Goal: Task Accomplishment & Management: Complete application form

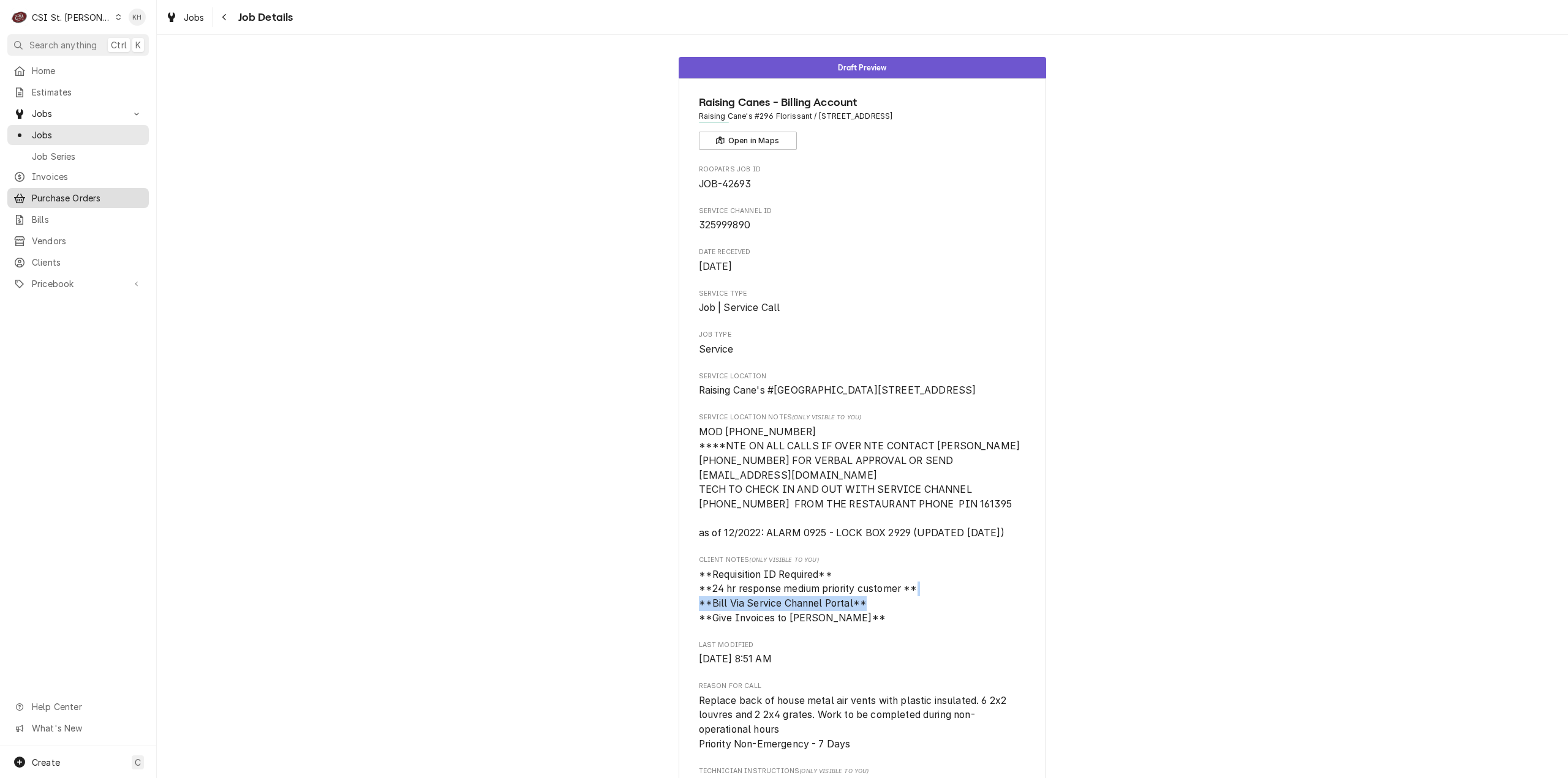
scroll to position [157, 0]
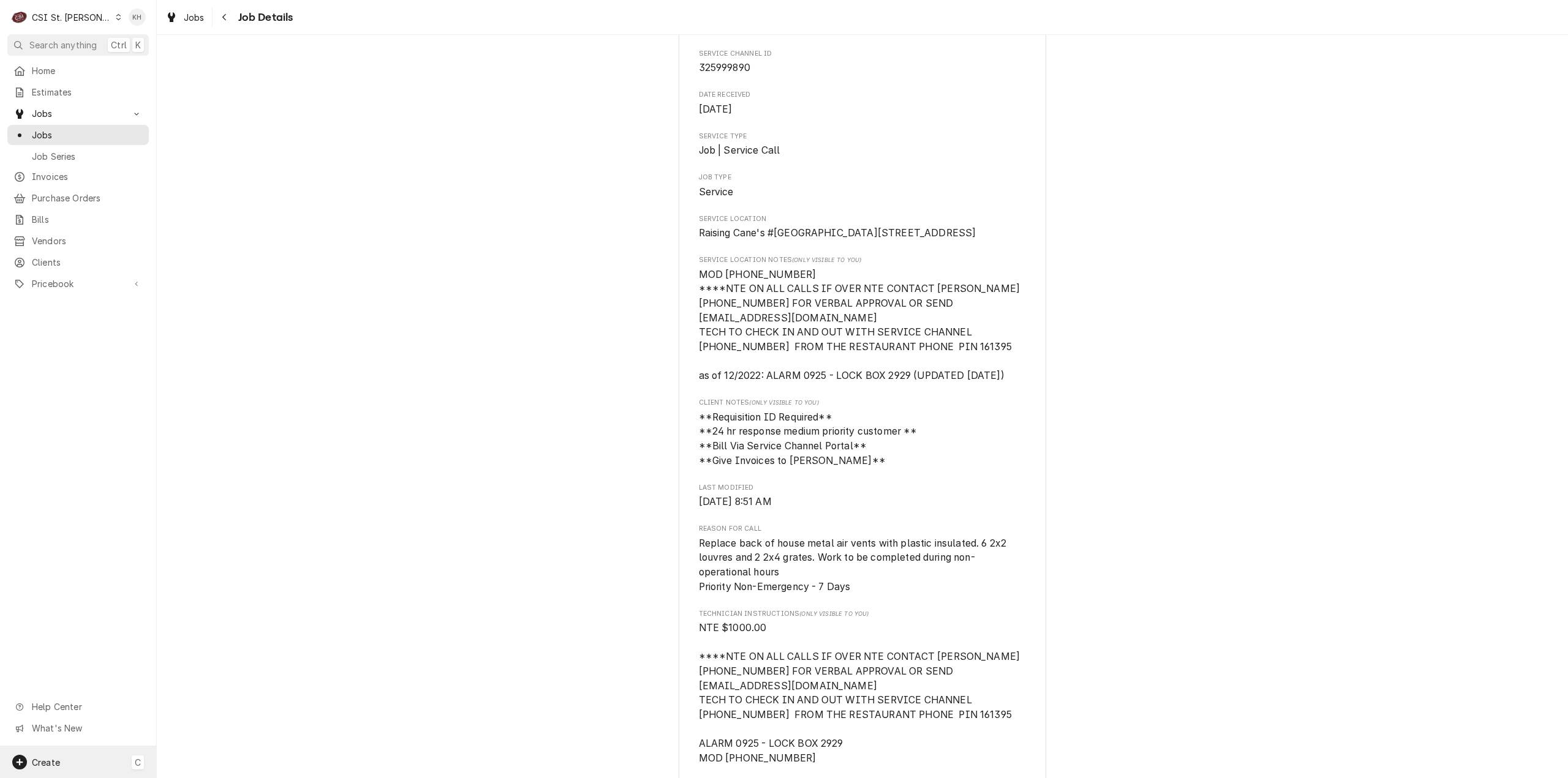
click at [66, 760] on div "Create C" at bounding box center [78, 762] width 156 height 32
drag, startPoint x: 203, startPoint y: 641, endPoint x: 12, endPoint y: 602, distance: 194.9
click at [202, 641] on div "Job" at bounding box center [219, 636] width 105 height 15
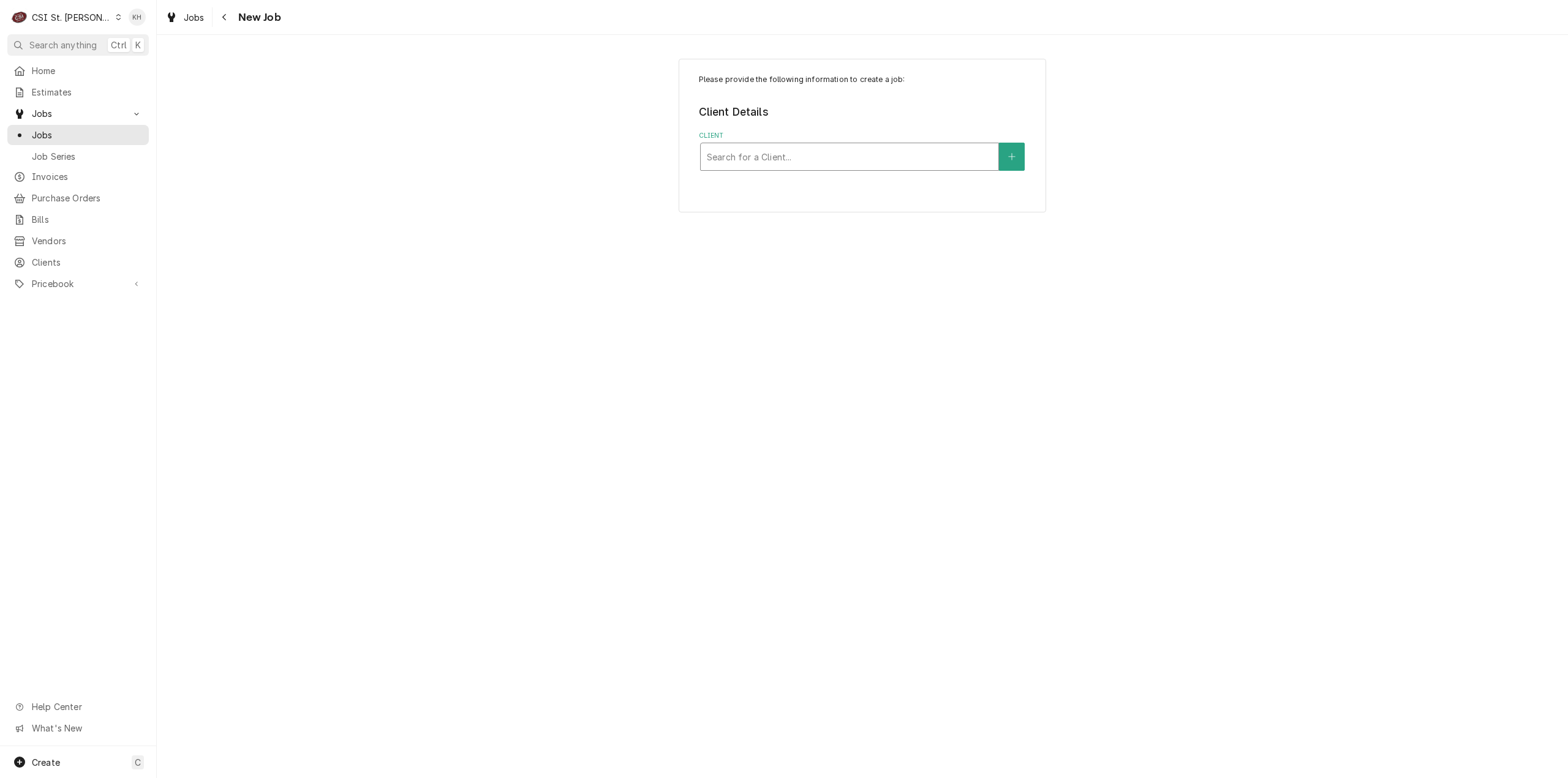
click at [860, 149] on div "Client" at bounding box center [850, 157] width 286 height 22
type input "6574"
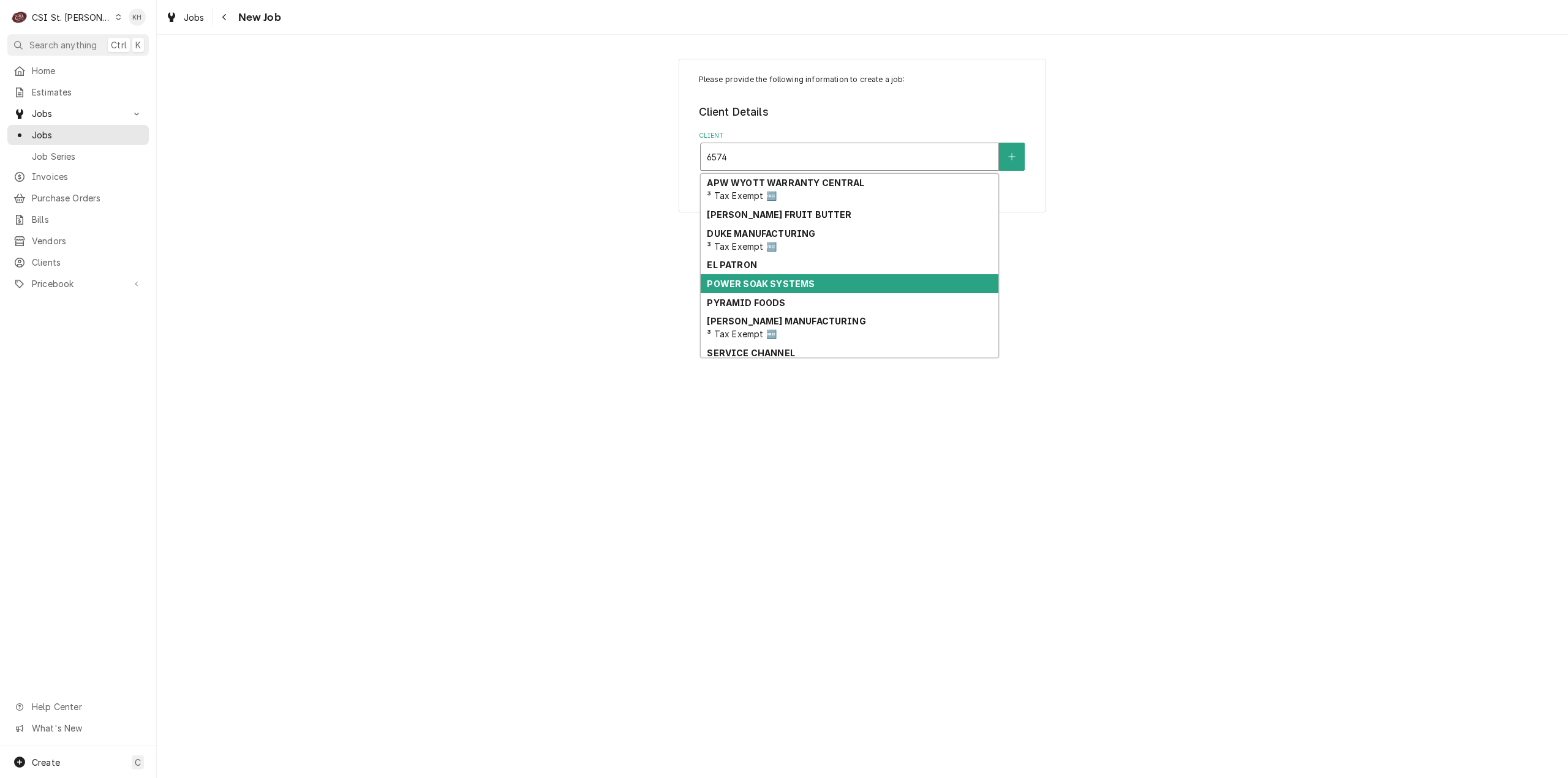
scroll to position [55, 0]
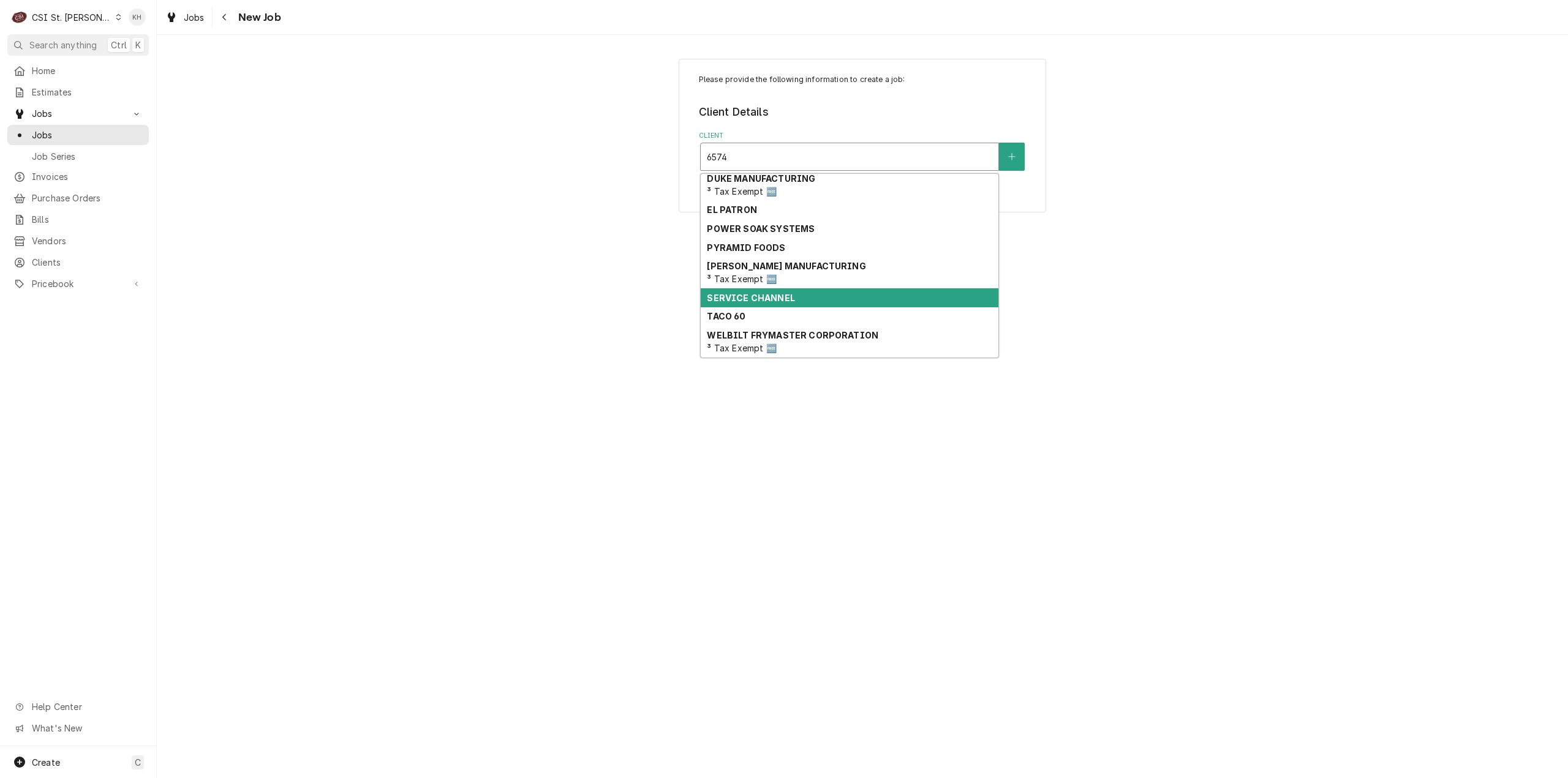
click at [867, 298] on div "SERVICE CHANNEL" at bounding box center [850, 298] width 298 height 19
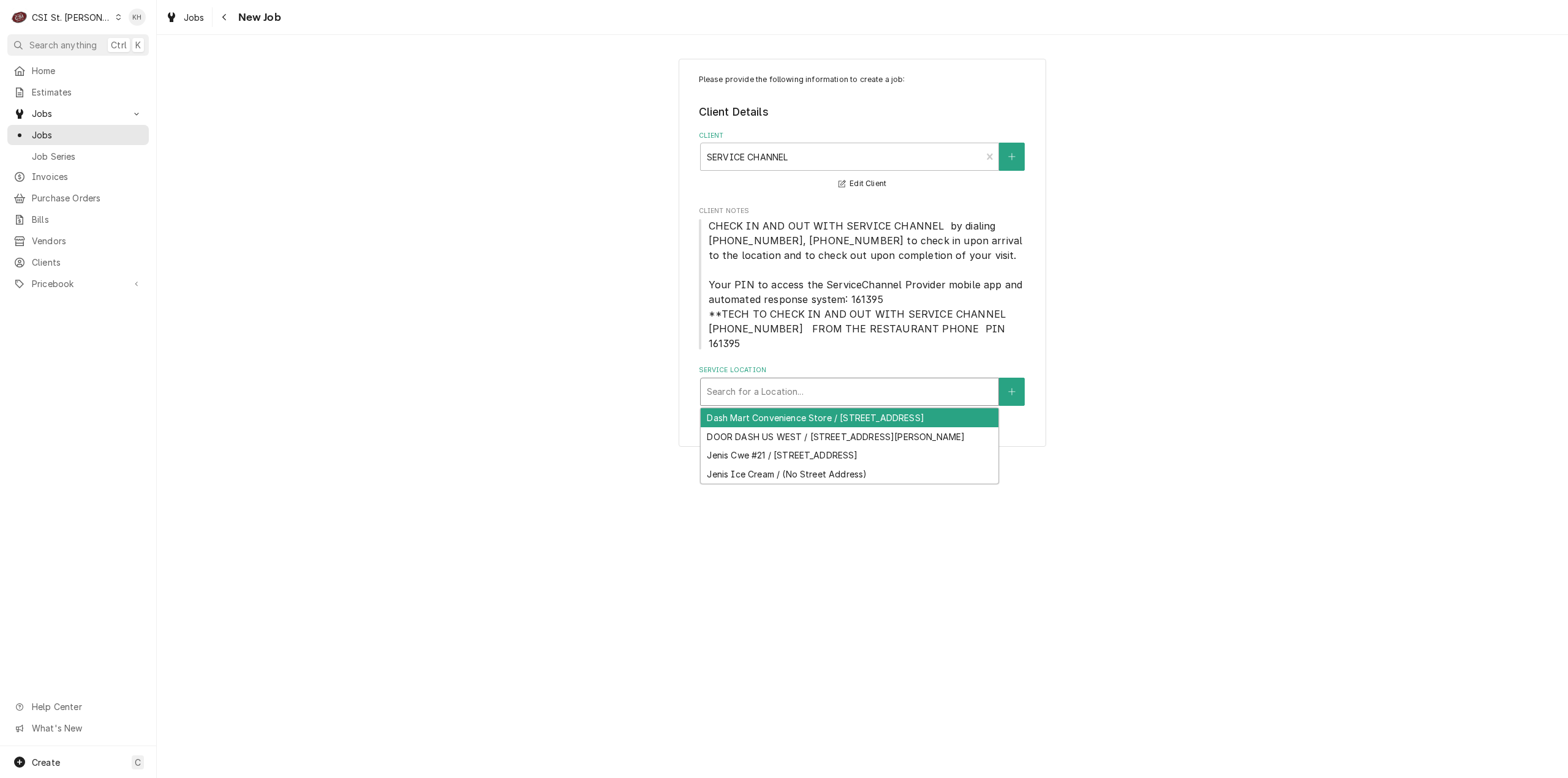
click at [797, 381] on div "Service Location" at bounding box center [850, 392] width 286 height 22
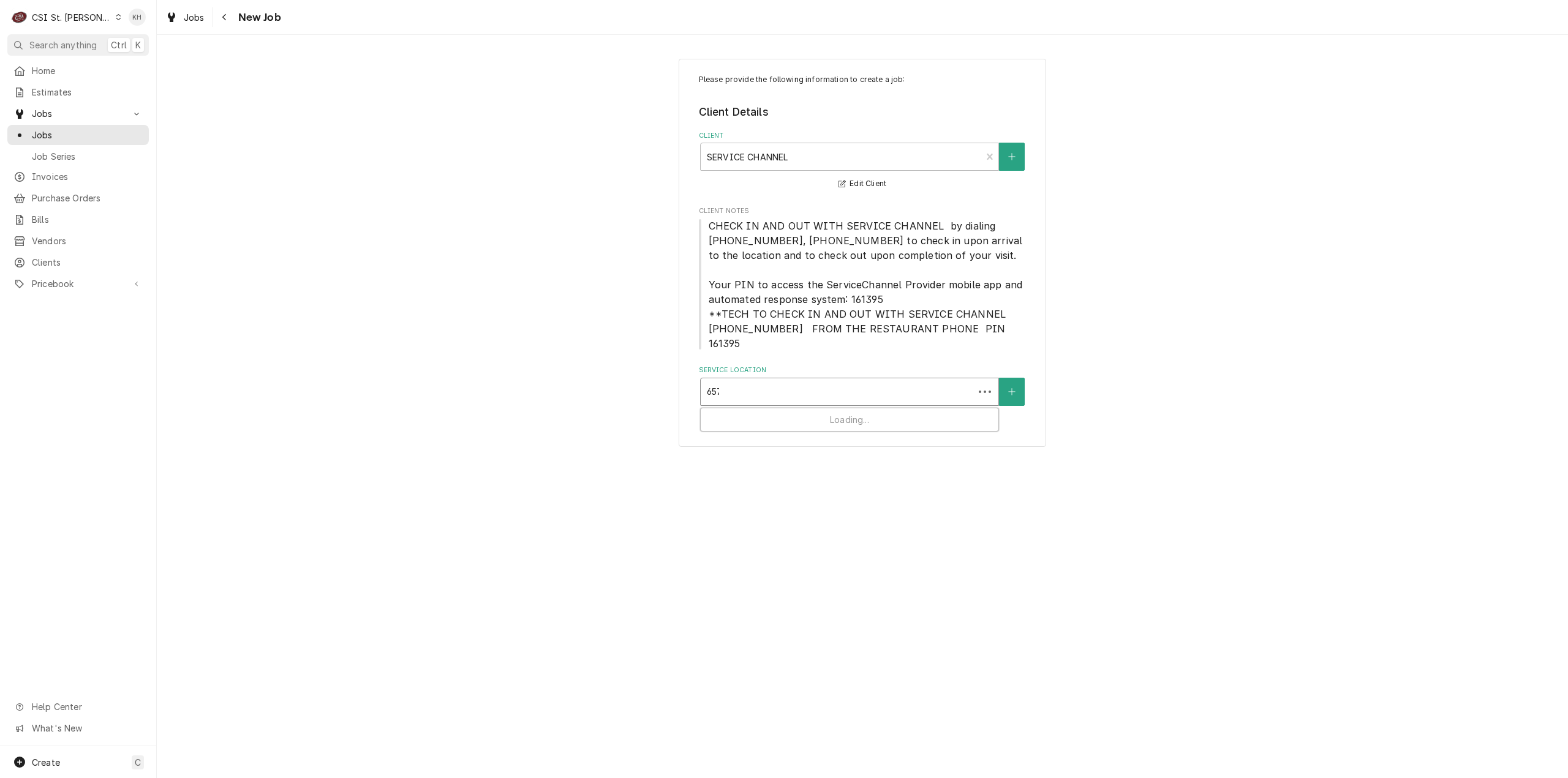
type input "6574"
click at [813, 408] on div "DOOR DASH US WEST / 6574 Manchester Ave, St. Louis, MO 63139" at bounding box center [850, 418] width 298 height 19
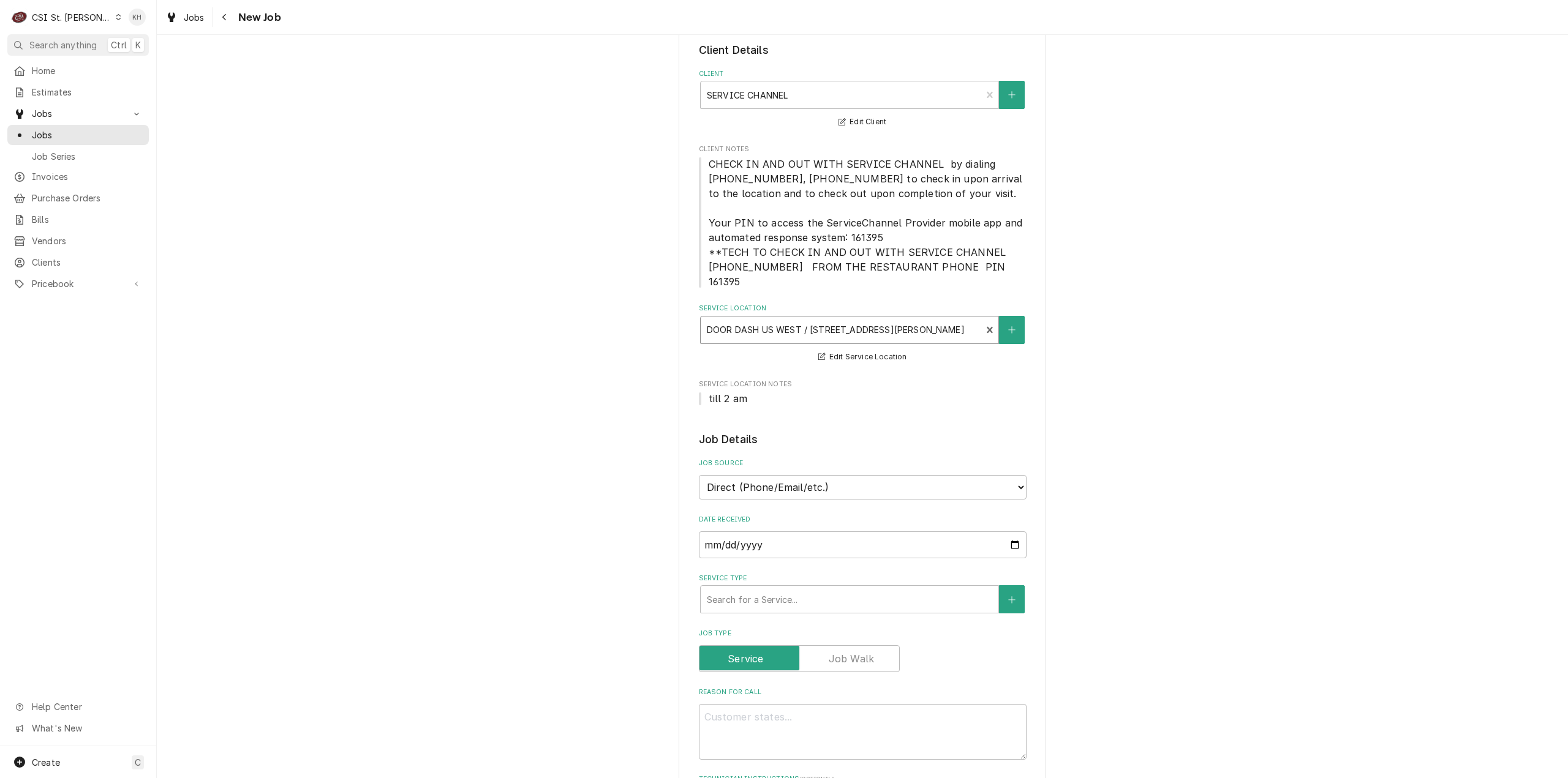
scroll to position [122, 0]
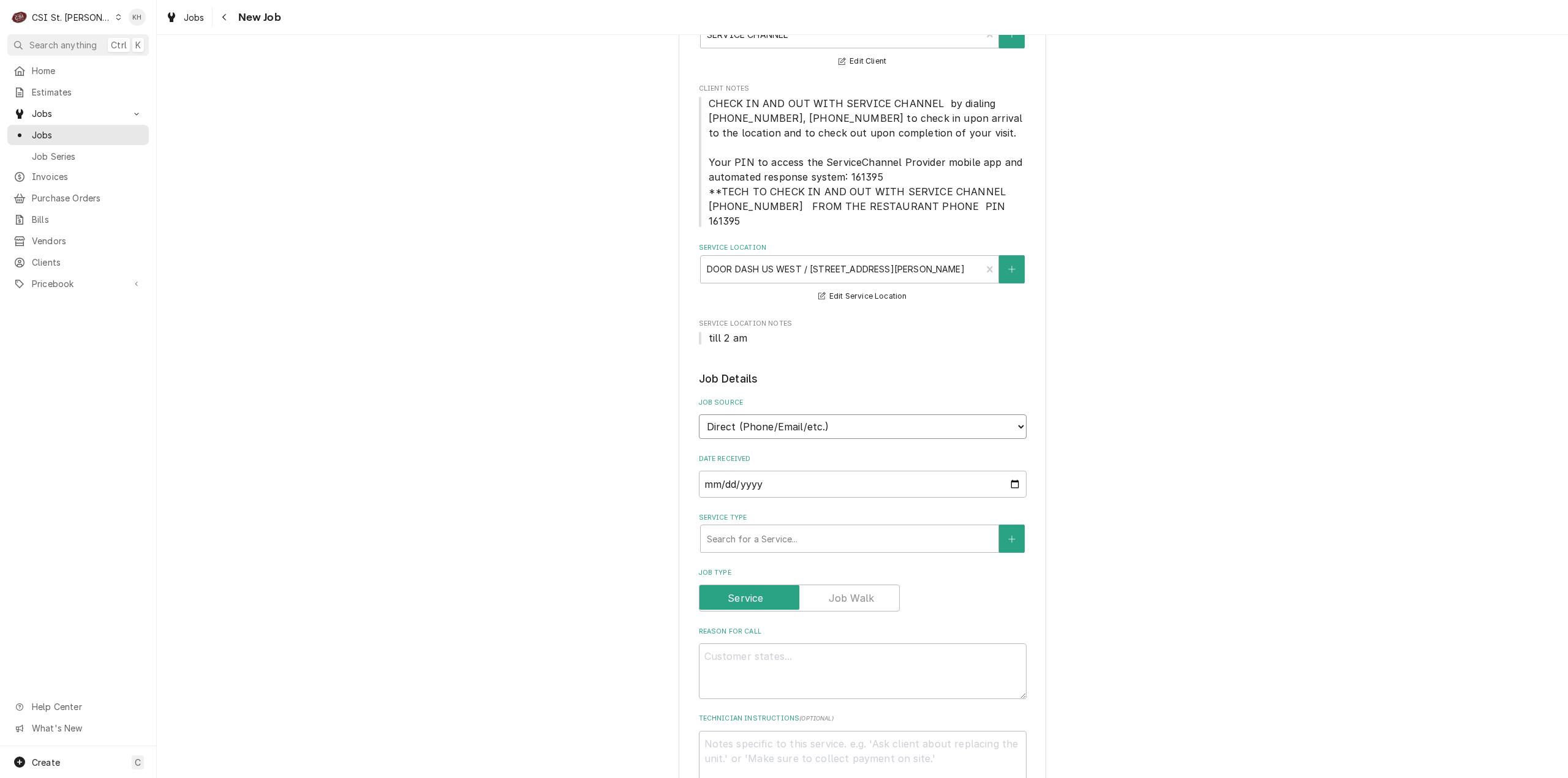
click at [836, 419] on select "Direct (Phone/Email/etc.) Service Channel Corrigo Ecotrak Other" at bounding box center [863, 427] width 327 height 25
select select "1"
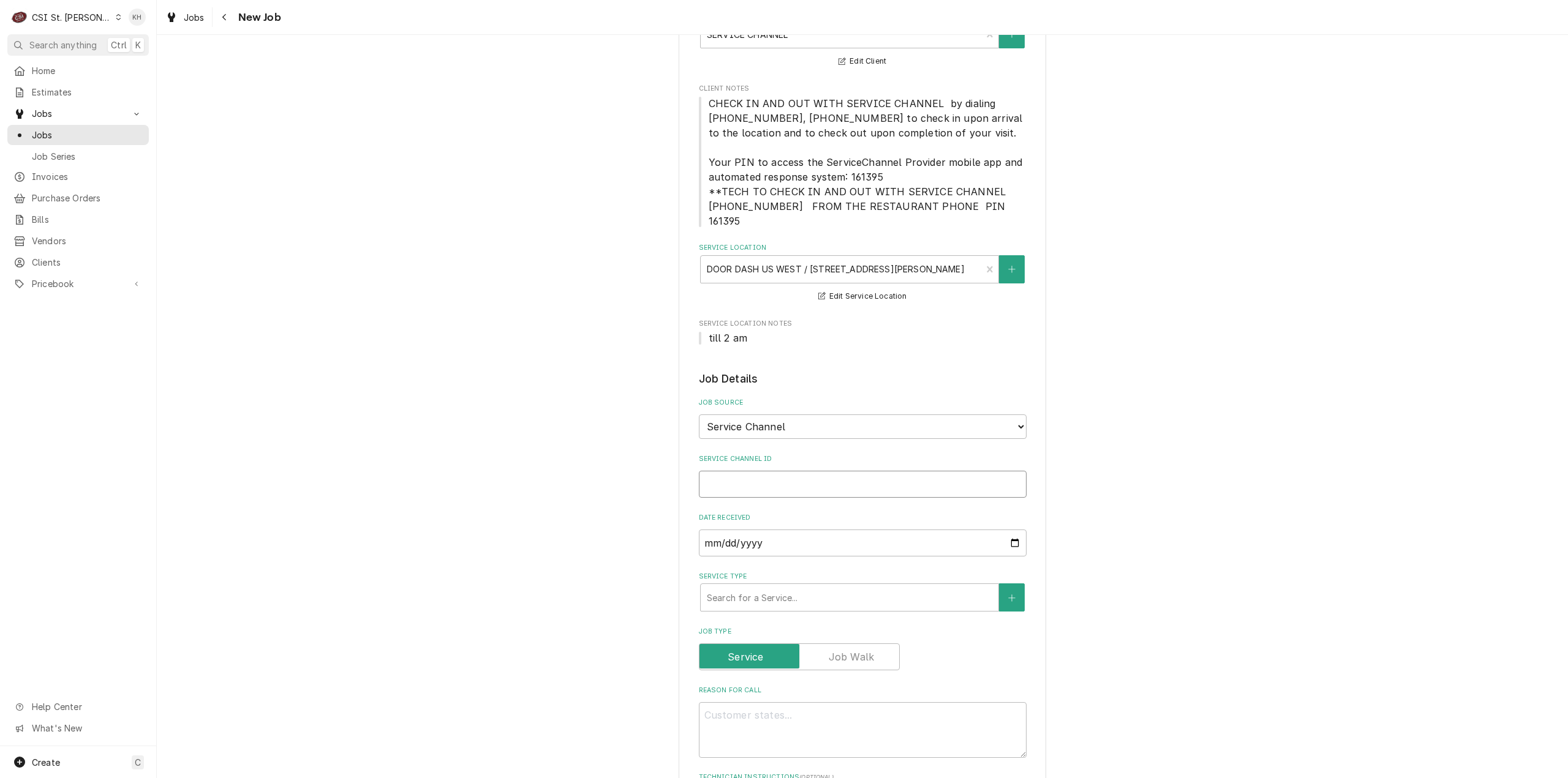
click at [804, 471] on input "Service Channel ID" at bounding box center [863, 484] width 327 height 27
paste input "326353071"
type textarea "x"
type input "326353071"
type textarea "x"
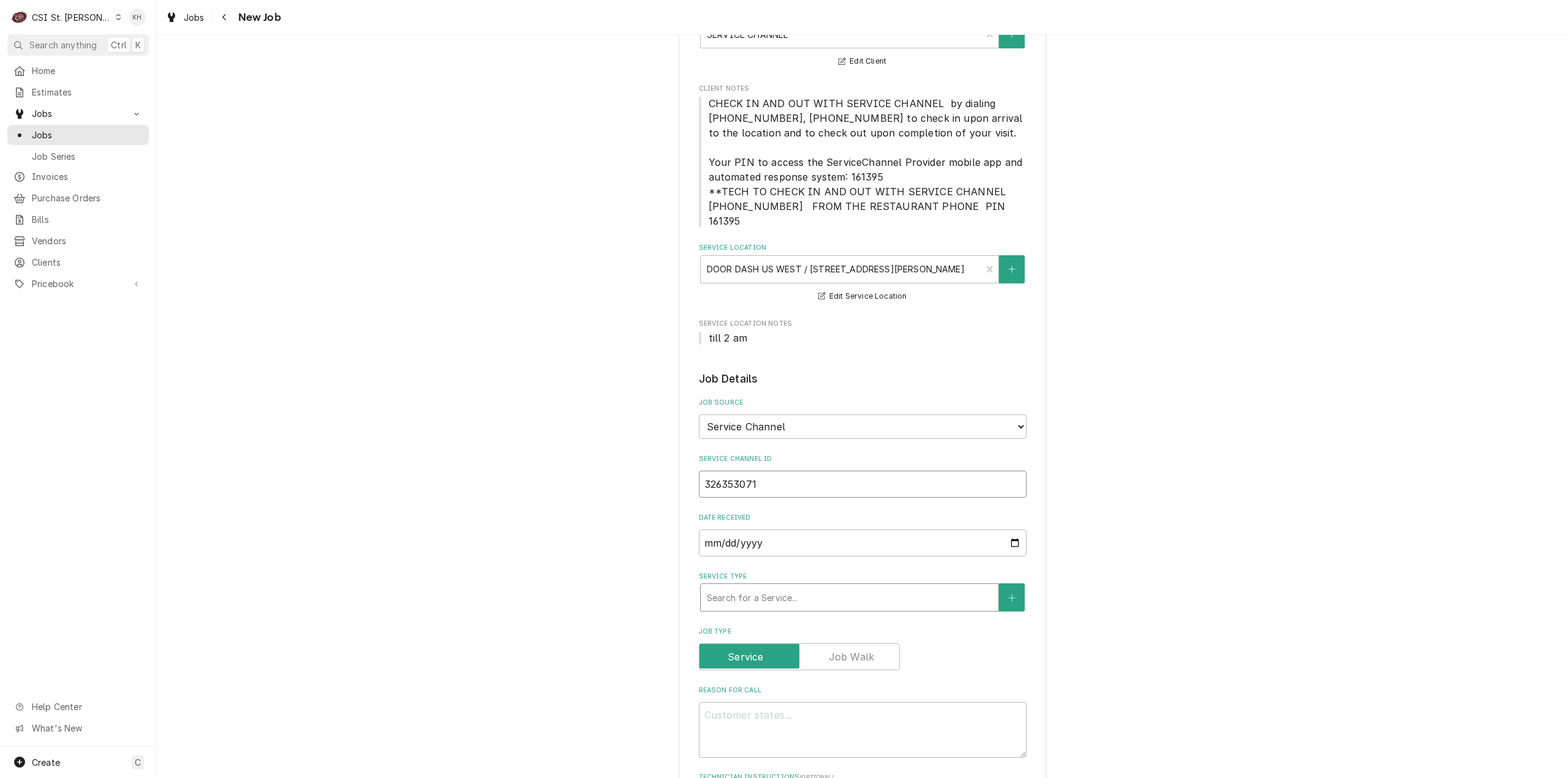
type input "326353071"
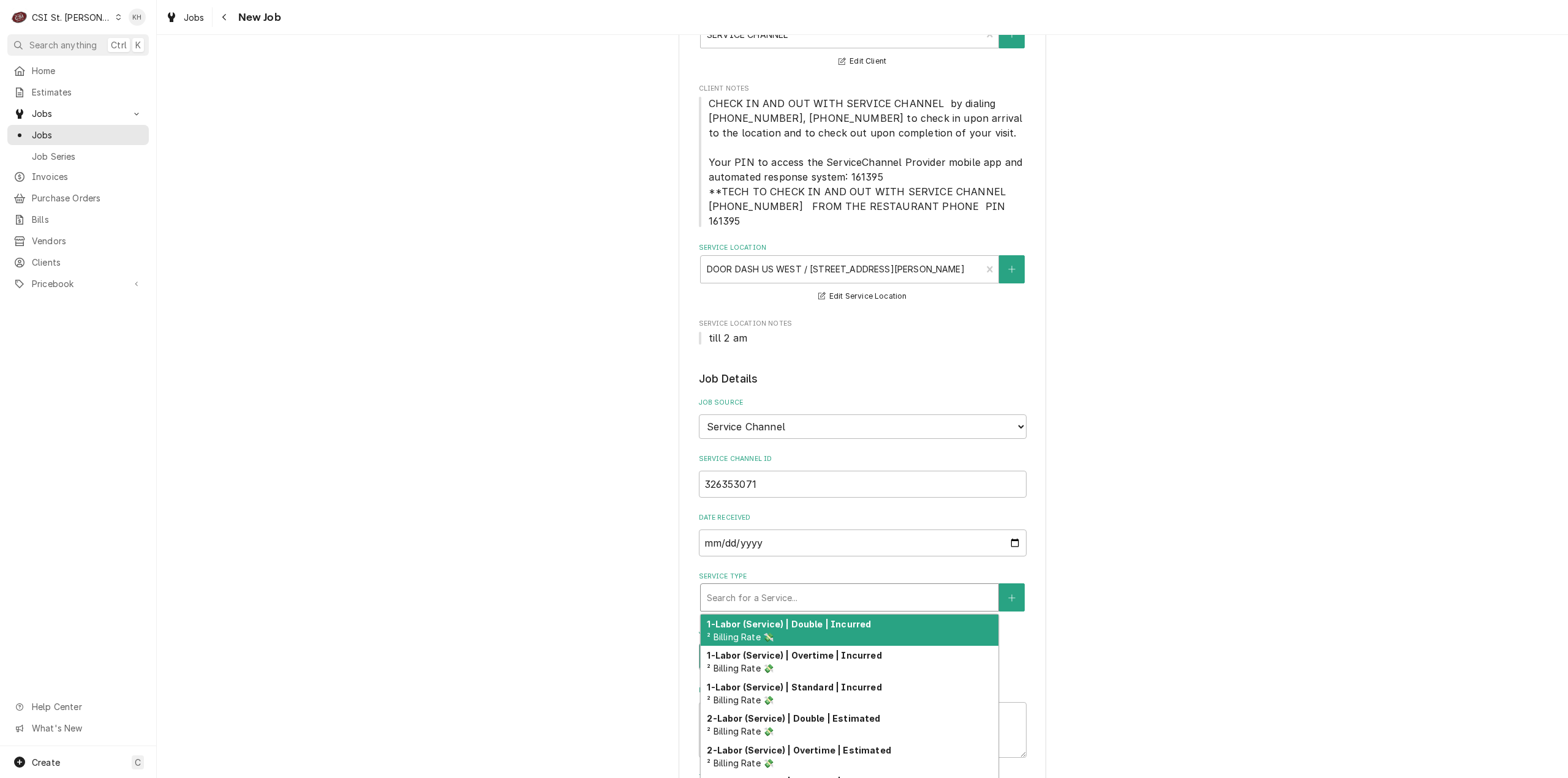
click at [805, 586] on div "Service Type" at bounding box center [850, 597] width 286 height 22
type textarea "x"
type input "s"
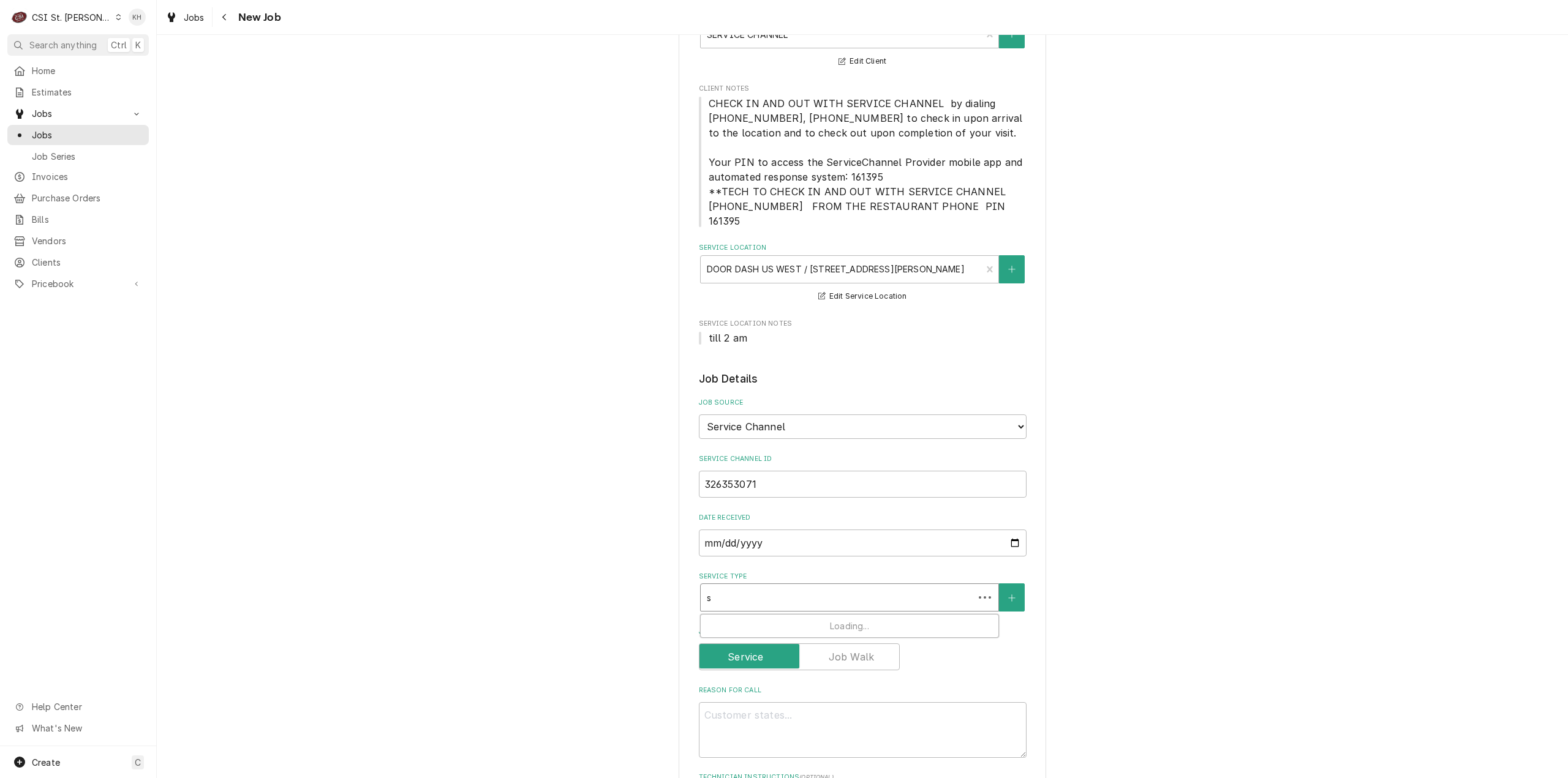
type textarea "x"
type input "ser"
type textarea "x"
type input "servi"
type textarea "x"
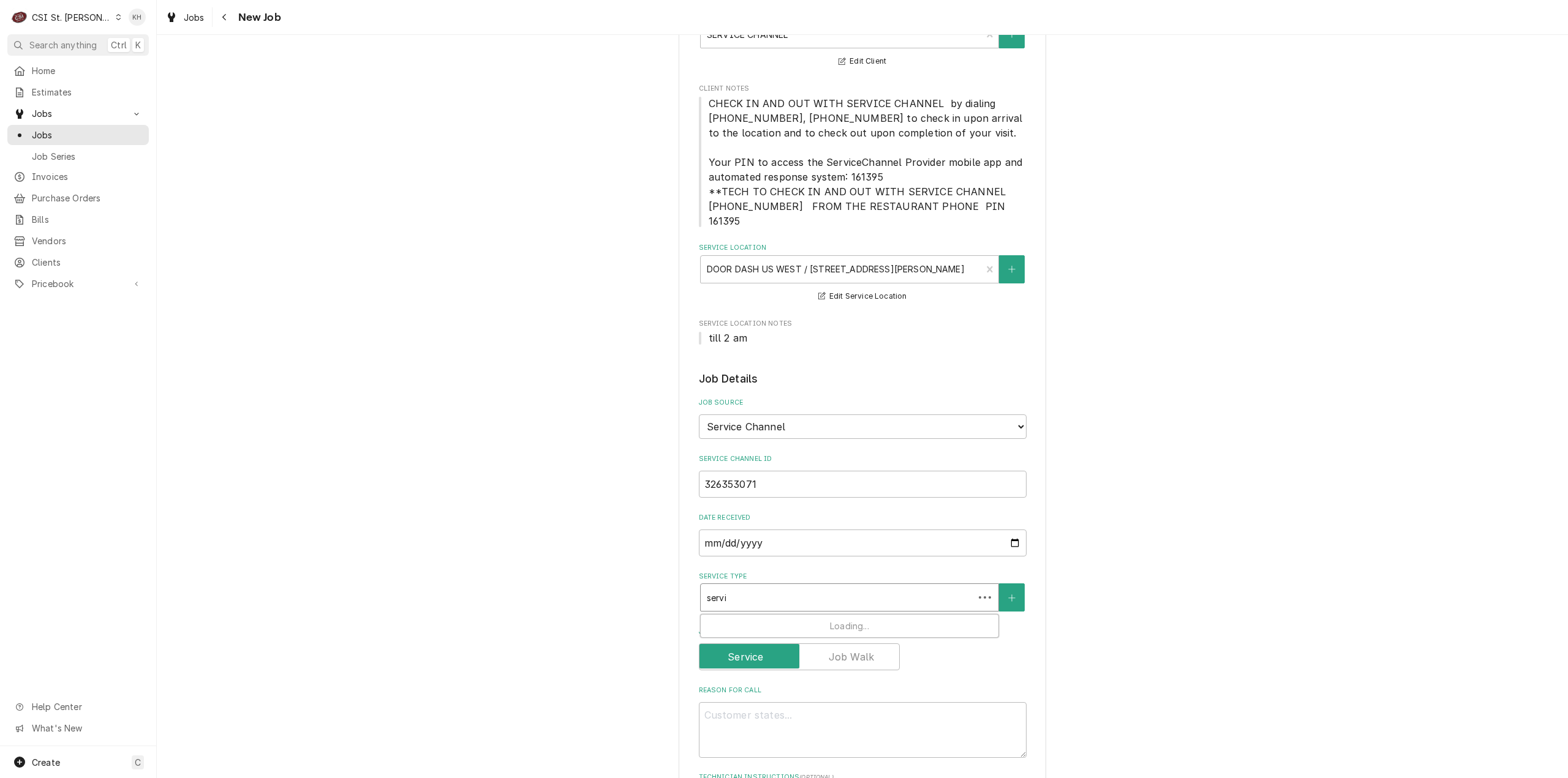
type input "servic"
type textarea "x"
type input "service"
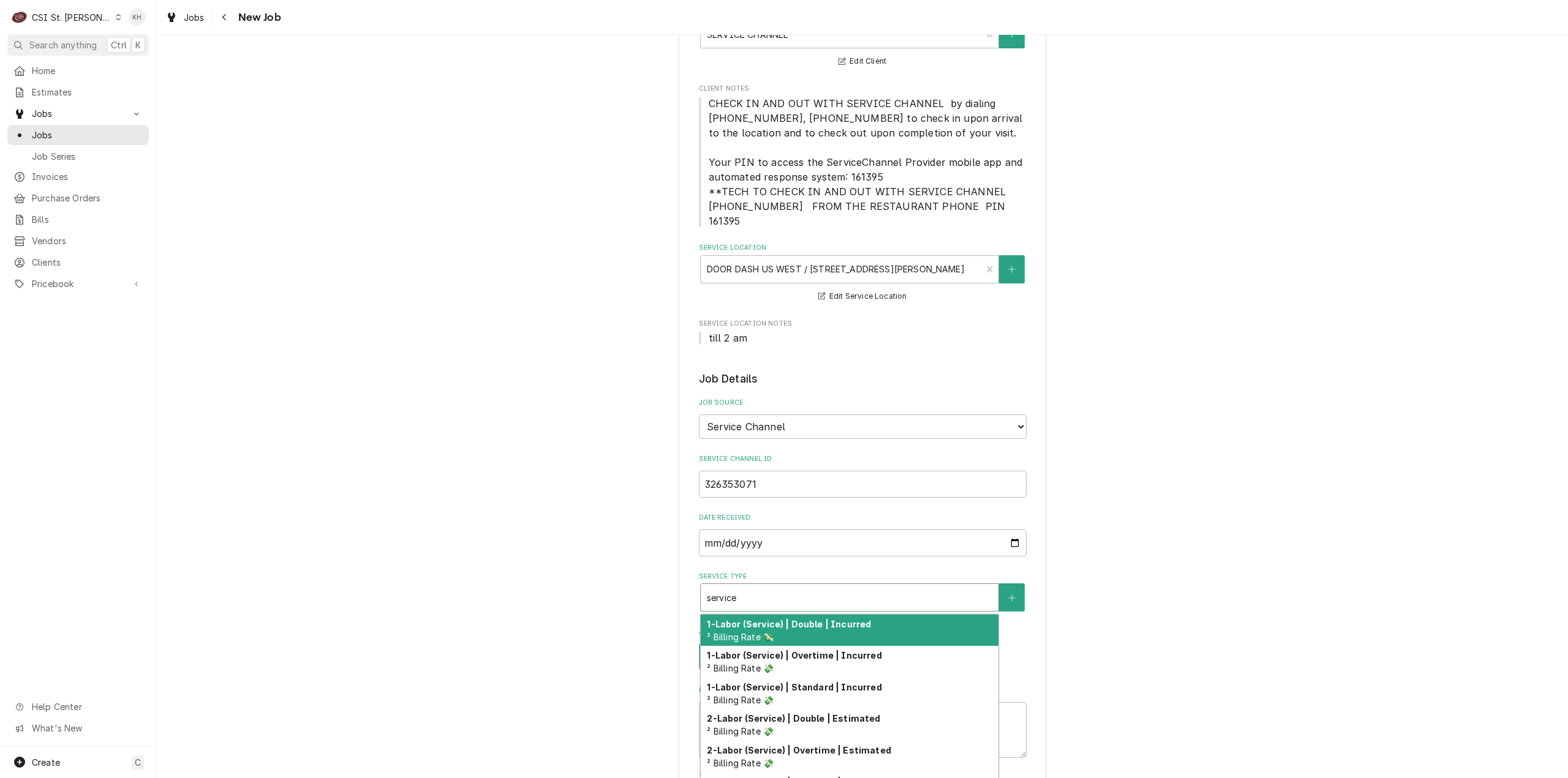
type textarea "x"
type input "service"
type textarea "x"
type input "service c"
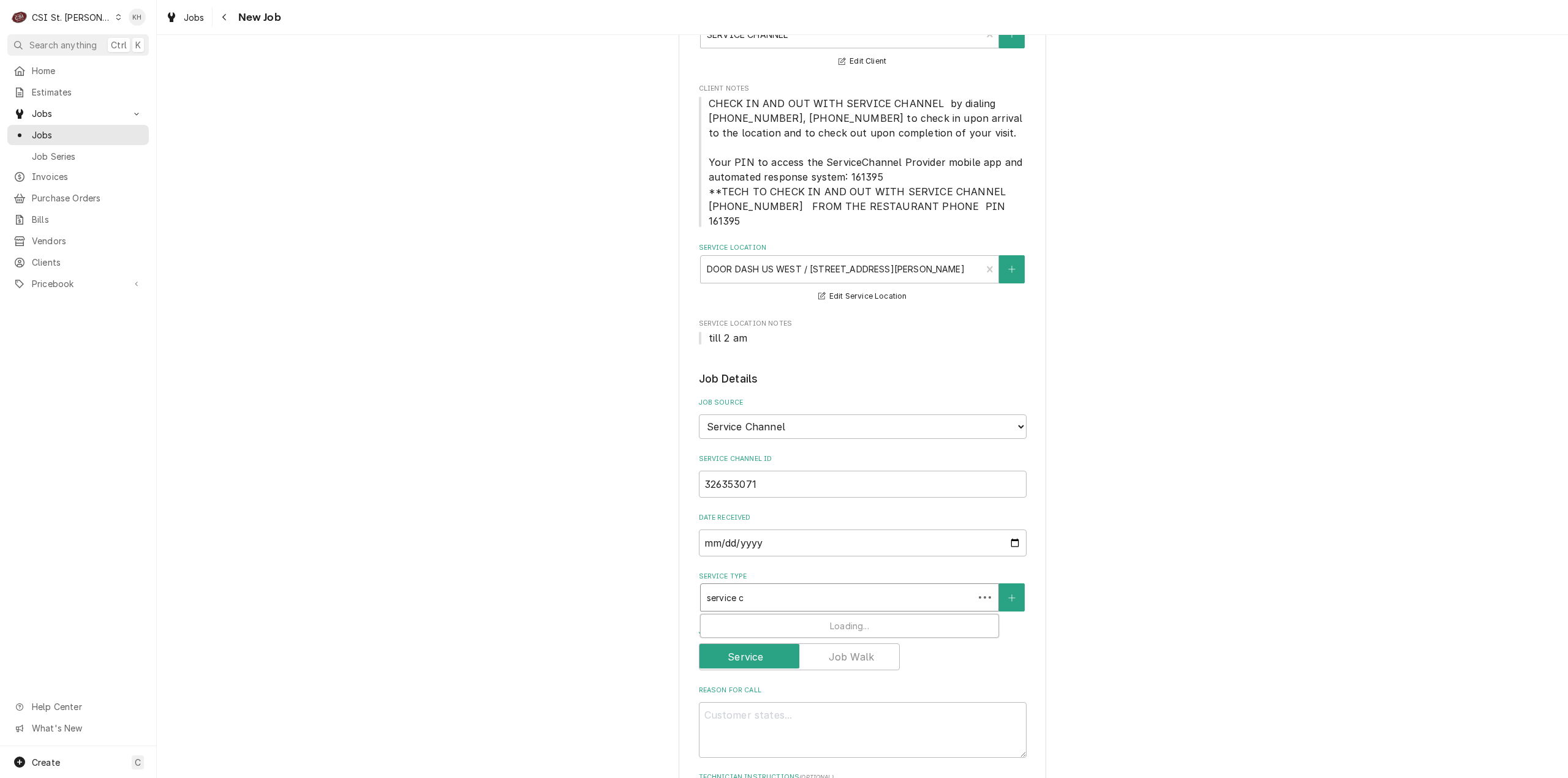
type textarea "x"
type input "service cal"
type textarea "x"
type input "service call"
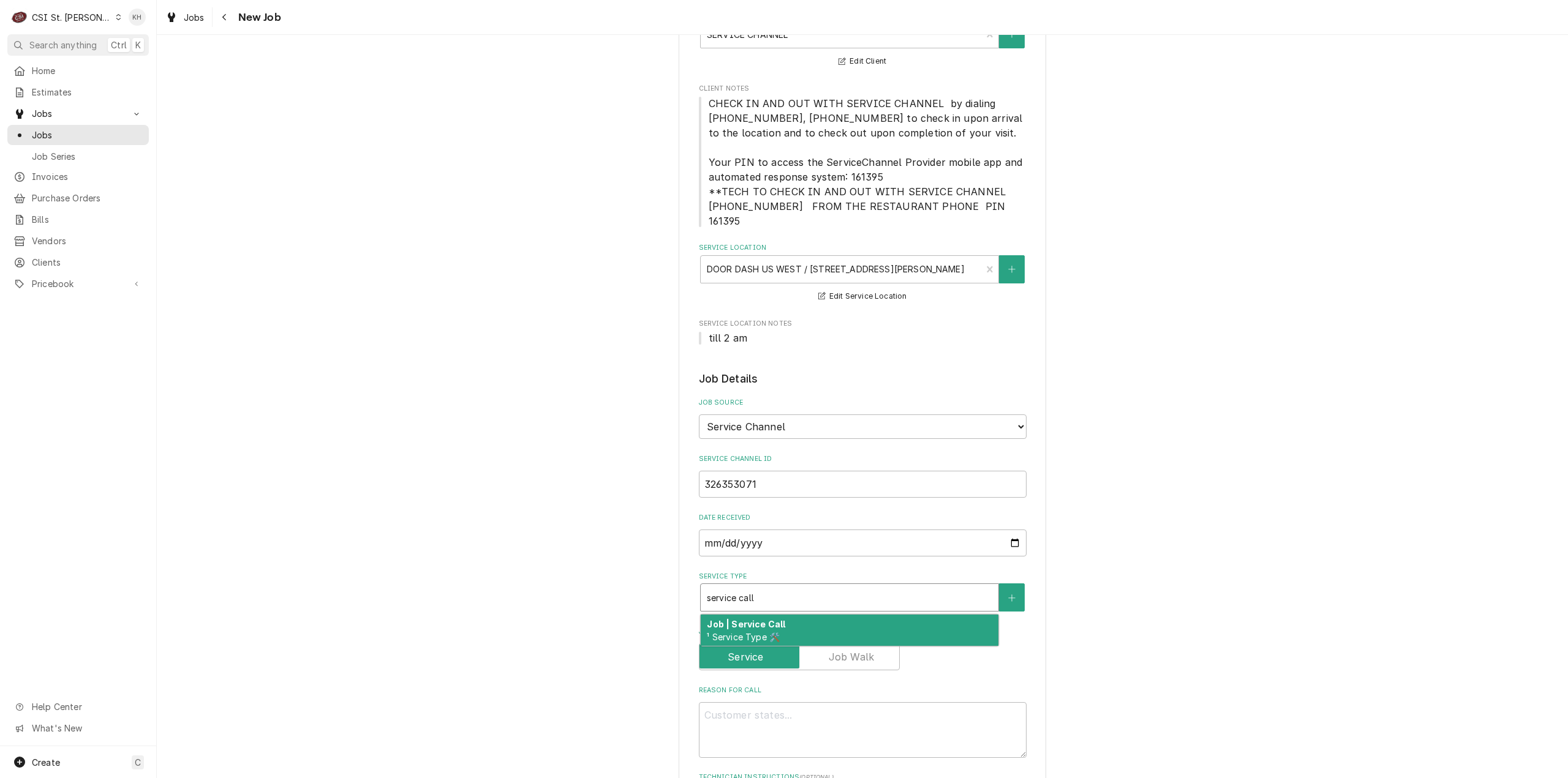
click at [771, 619] on strong "Job | Service Call" at bounding box center [747, 624] width 79 height 10
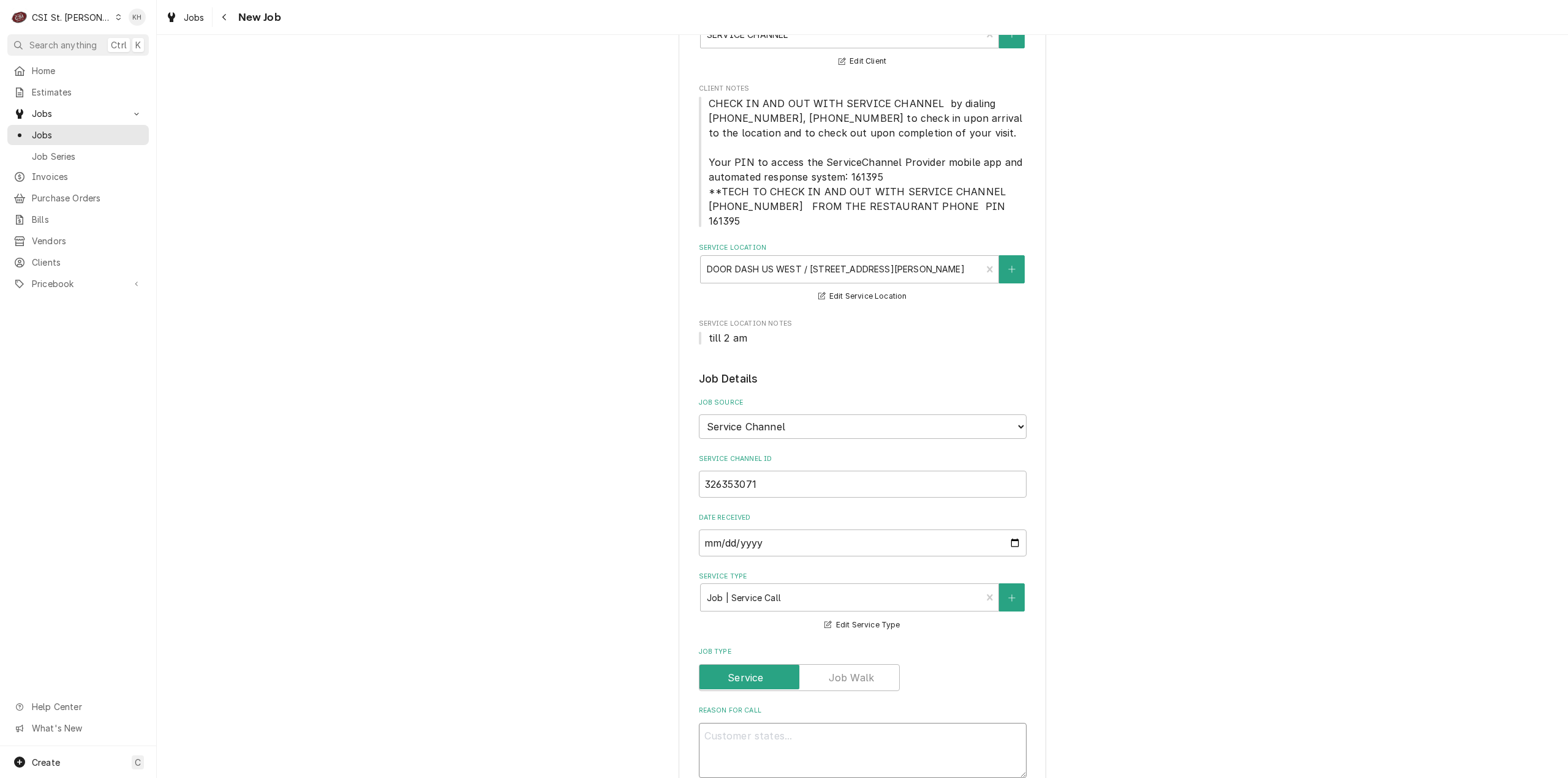
click at [878, 729] on textarea "Reason For Call" at bounding box center [863, 750] width 327 height 56
paste textarea ""For deficiencies found on PM (PO# 325291349): Tech found that Unit 2 has a bad…"
type textarea "x"
type textarea ""For deficiencies found on PM (PO# 325291349): Tech found that Unit 2 has a bad…"
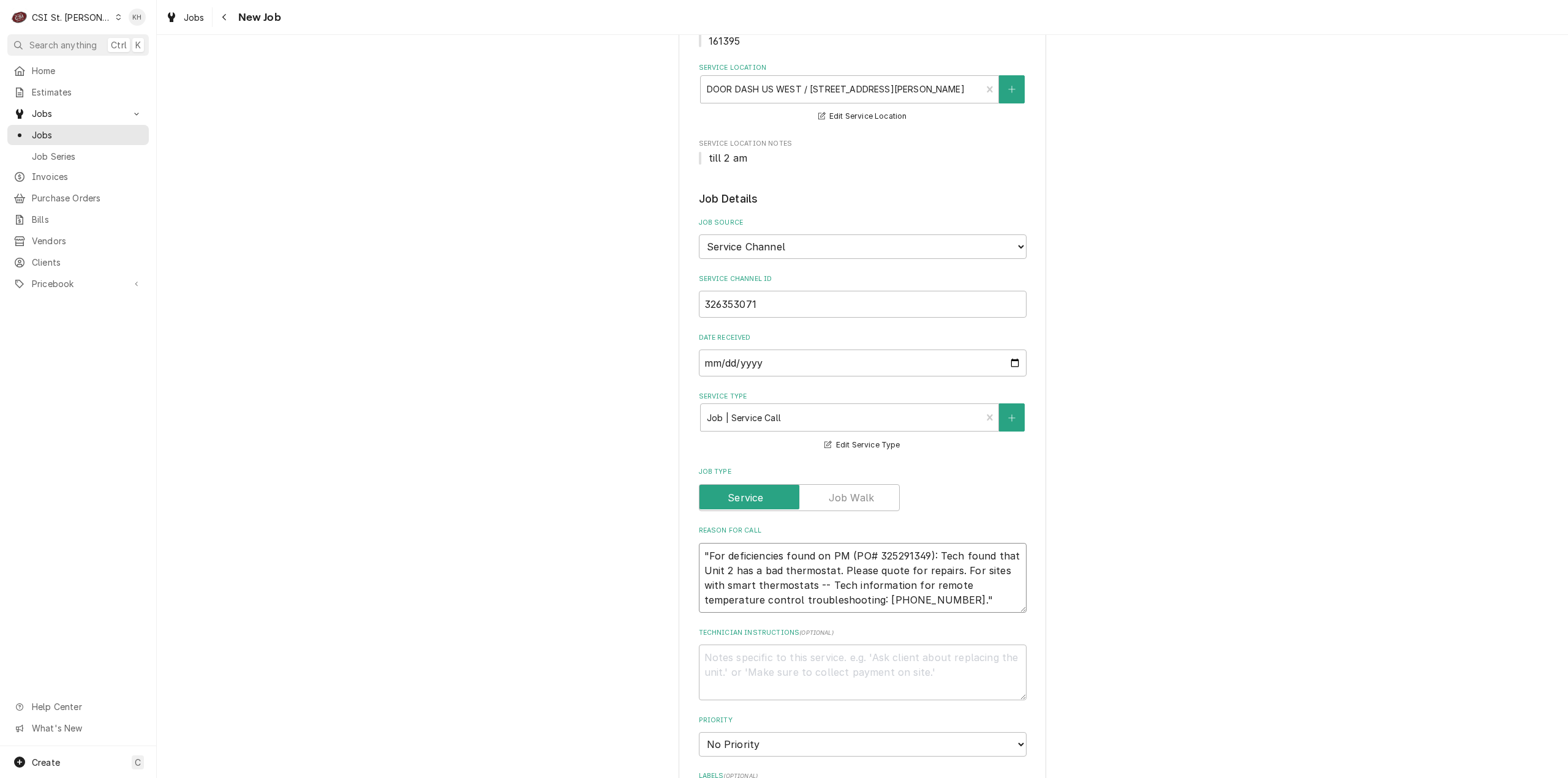
scroll to position [367, 0]
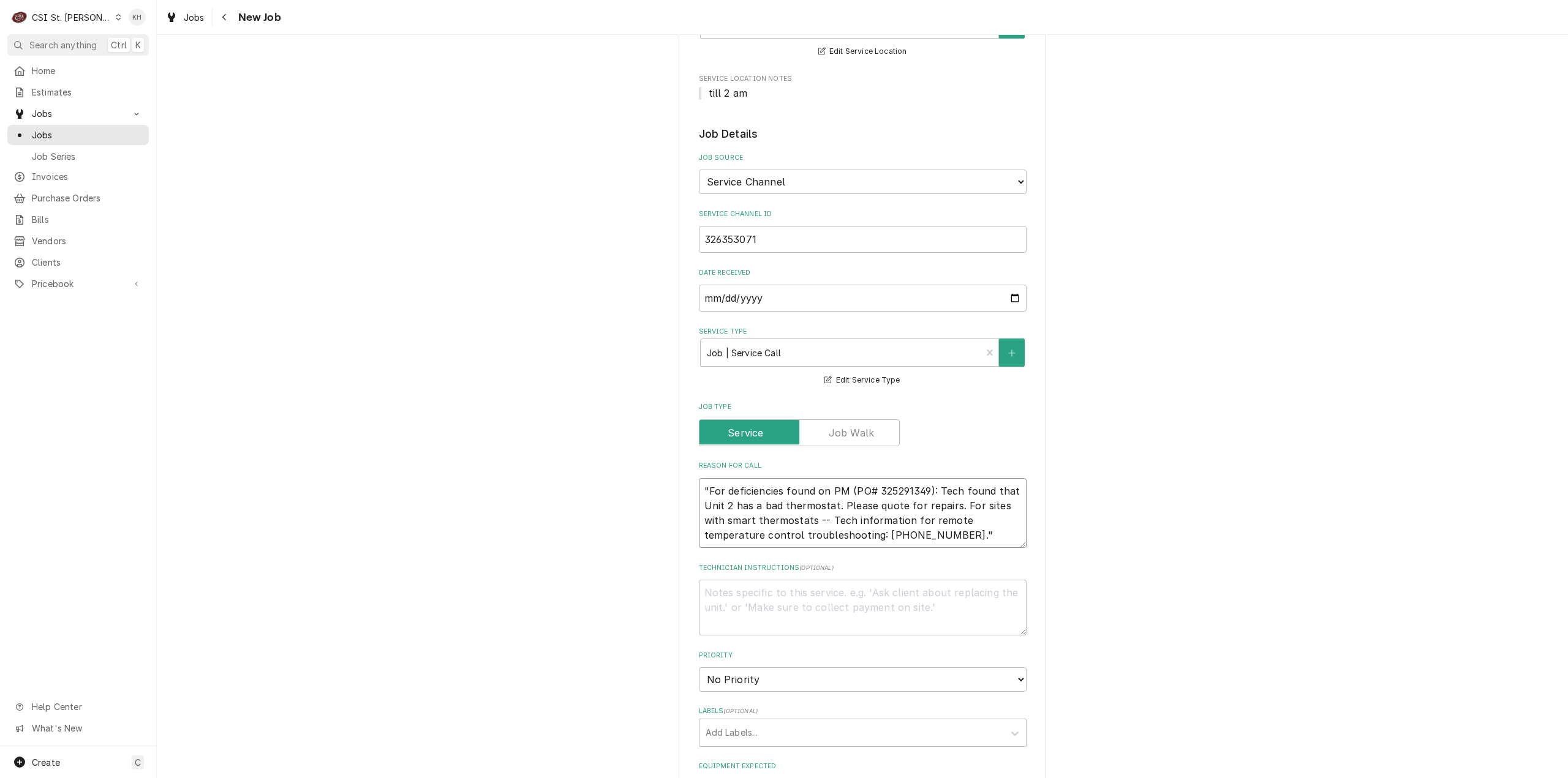
type textarea "x"
type textarea ""For deficiencies found on PM (PO# 325291349): Tech found that Unit 2 has a bad…"
click at [702, 478] on textarea ""For deficiencies found on PM (PO# 325291349): Tech found that Unit 2 has a bad…" at bounding box center [863, 513] width 327 height 71
type textarea "x"
type textarea "For deficiencies found on PM (PO# 325291349): Tech found that Unit 2 has a bad …"
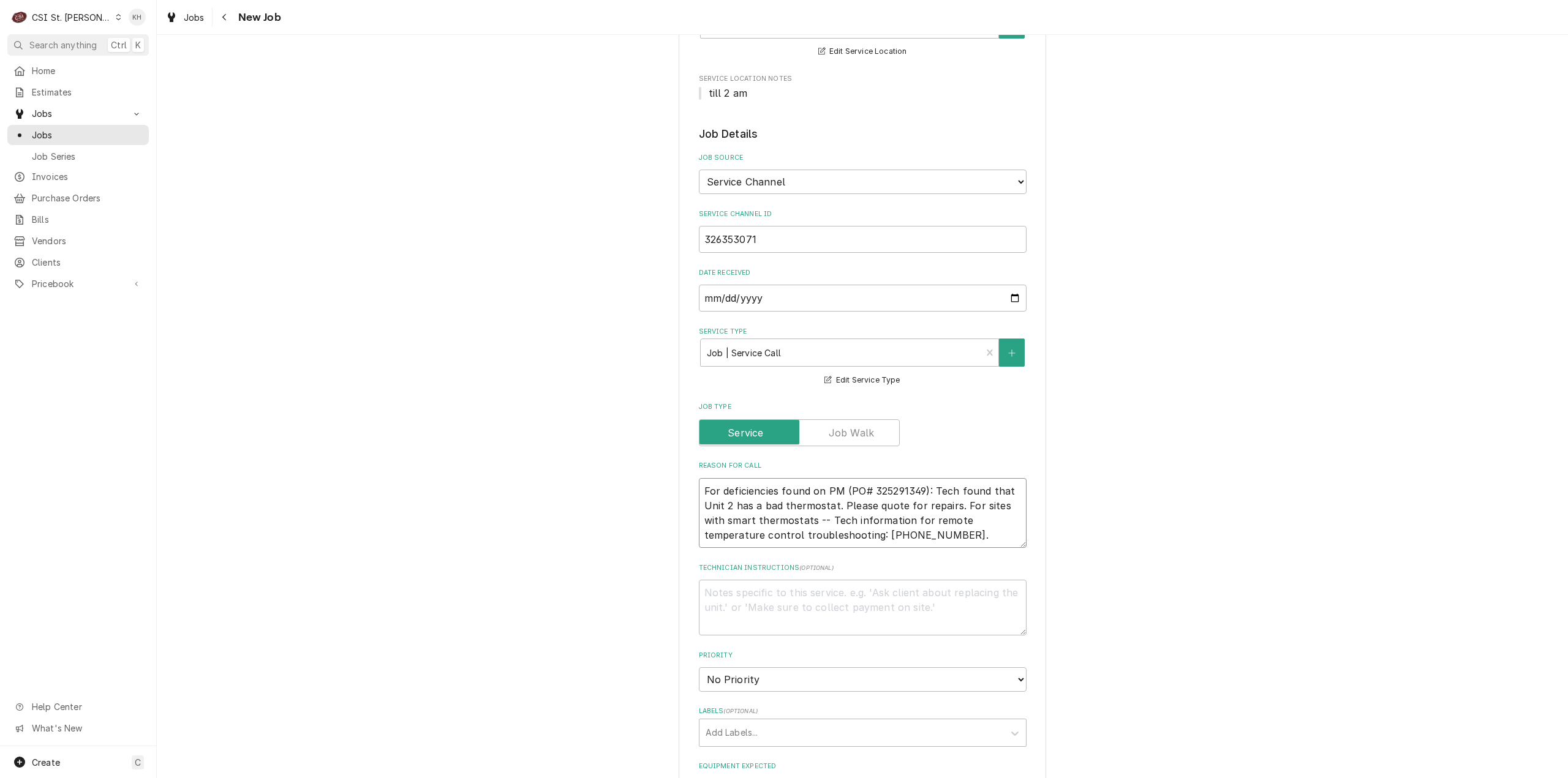
type textarea "x"
type textarea "For deficiencies found on PM (PO# 325291349): Tech found that Unit 2 has a bad …"
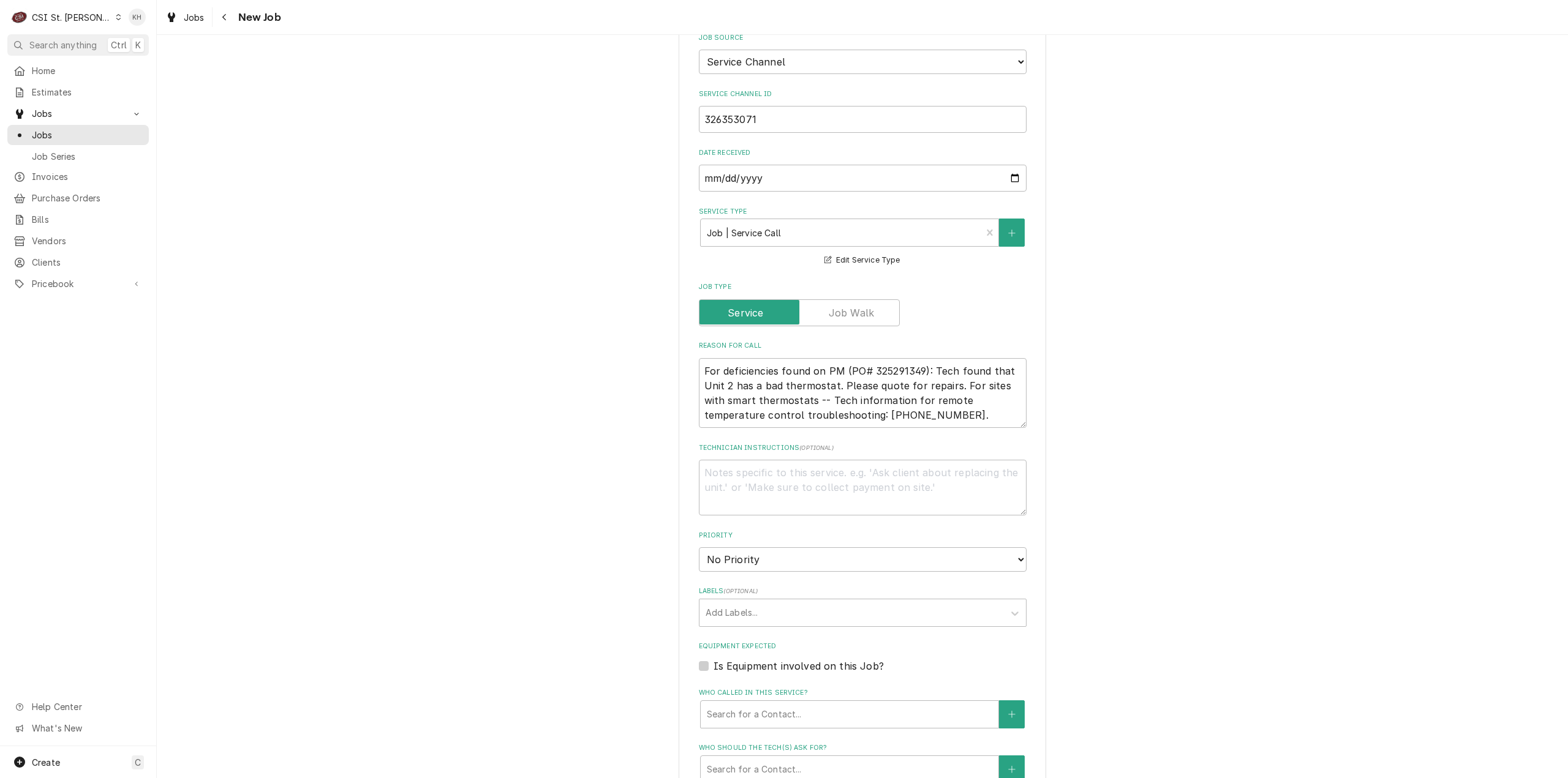
scroll to position [490, 0]
click at [919, 457] on textarea "Technician Instructions ( optional )" at bounding box center [863, 485] width 327 height 56
type textarea "x"
type textarea "N"
type textarea "x"
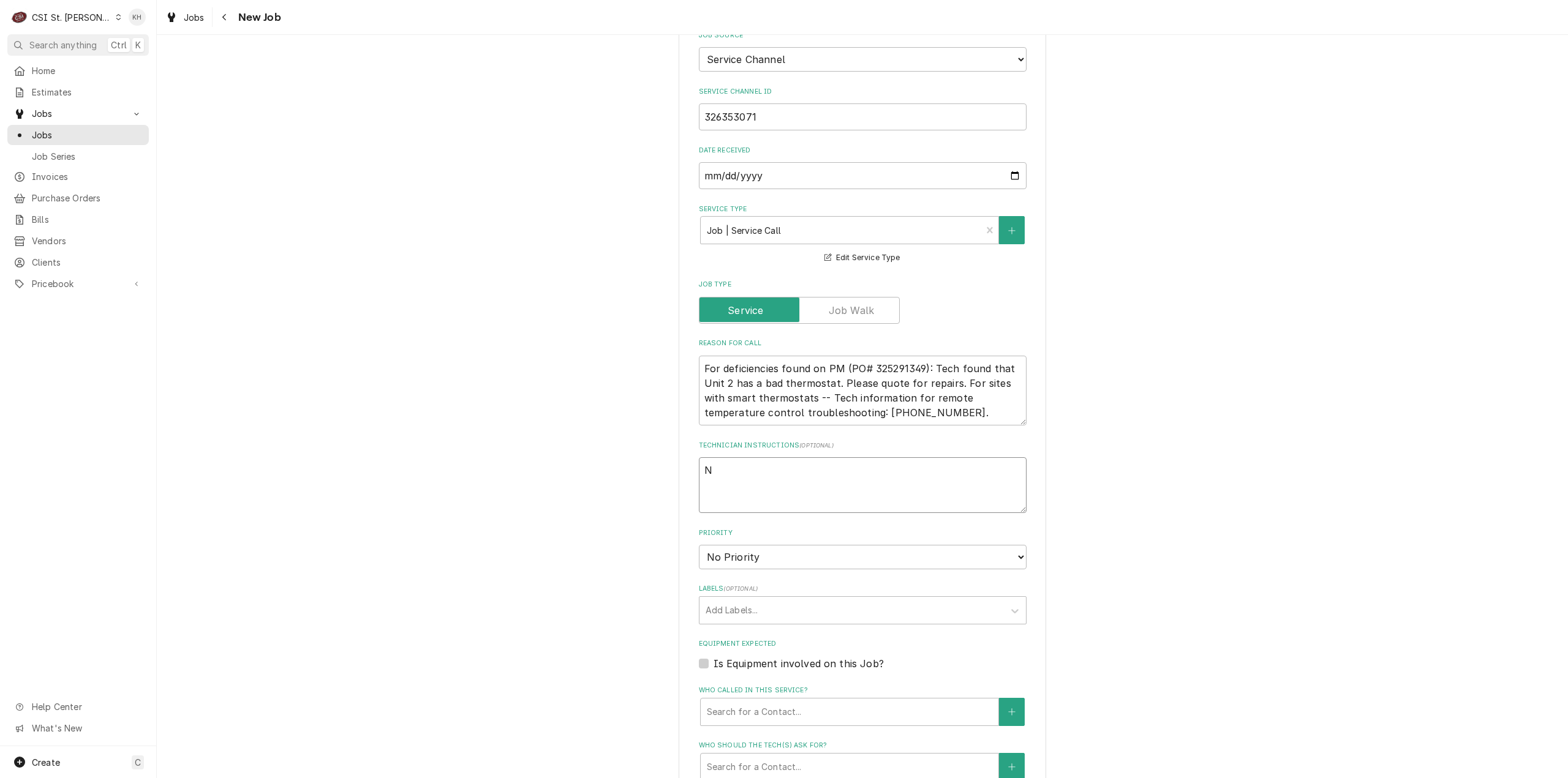
type textarea "NT"
type textarea "x"
type textarea "NTE"
type textarea "x"
type textarea "NTE $"
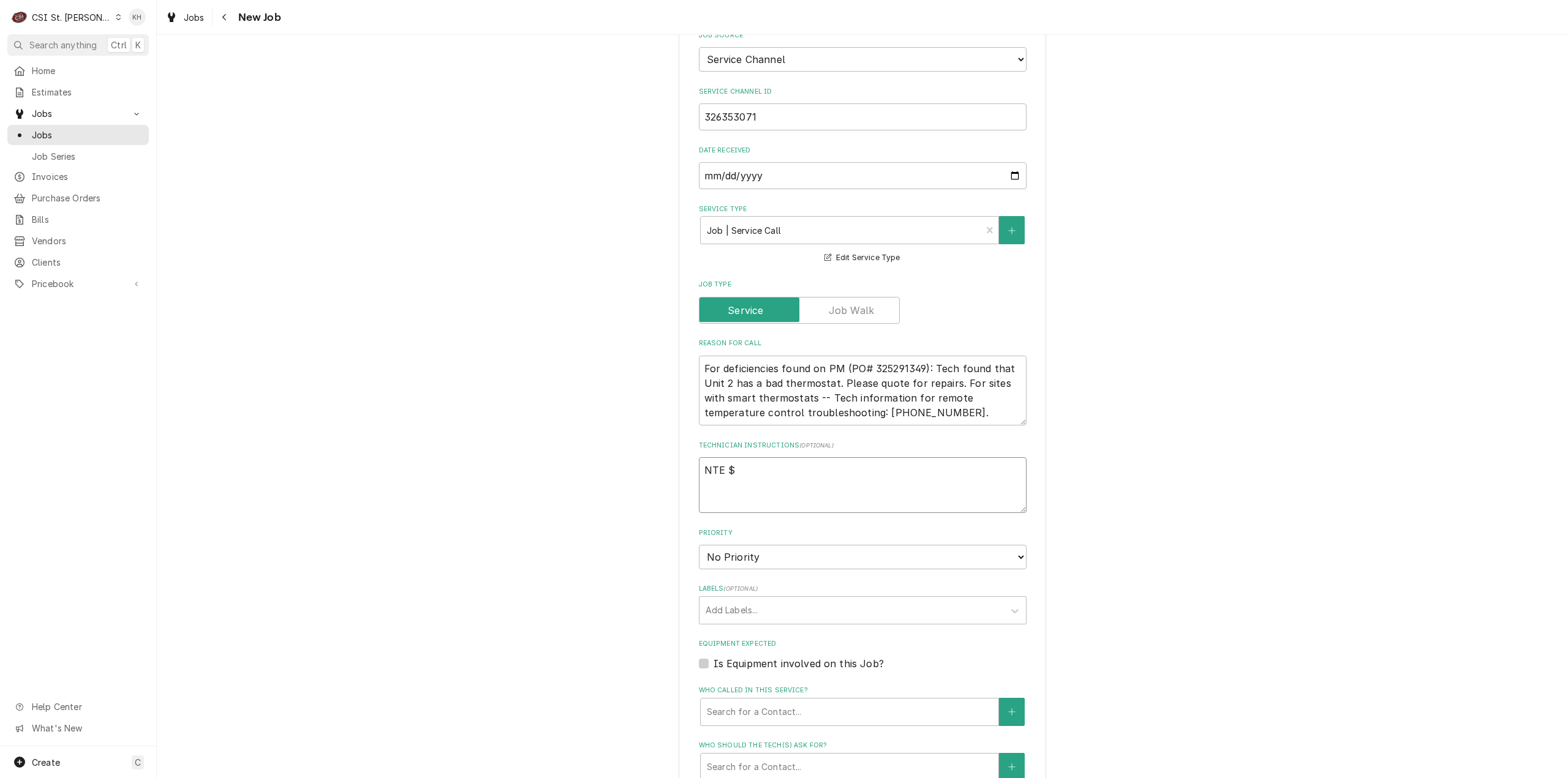
type textarea "x"
type textarea "NTE $0"
type textarea "x"
type textarea "NTE $0."
type textarea "x"
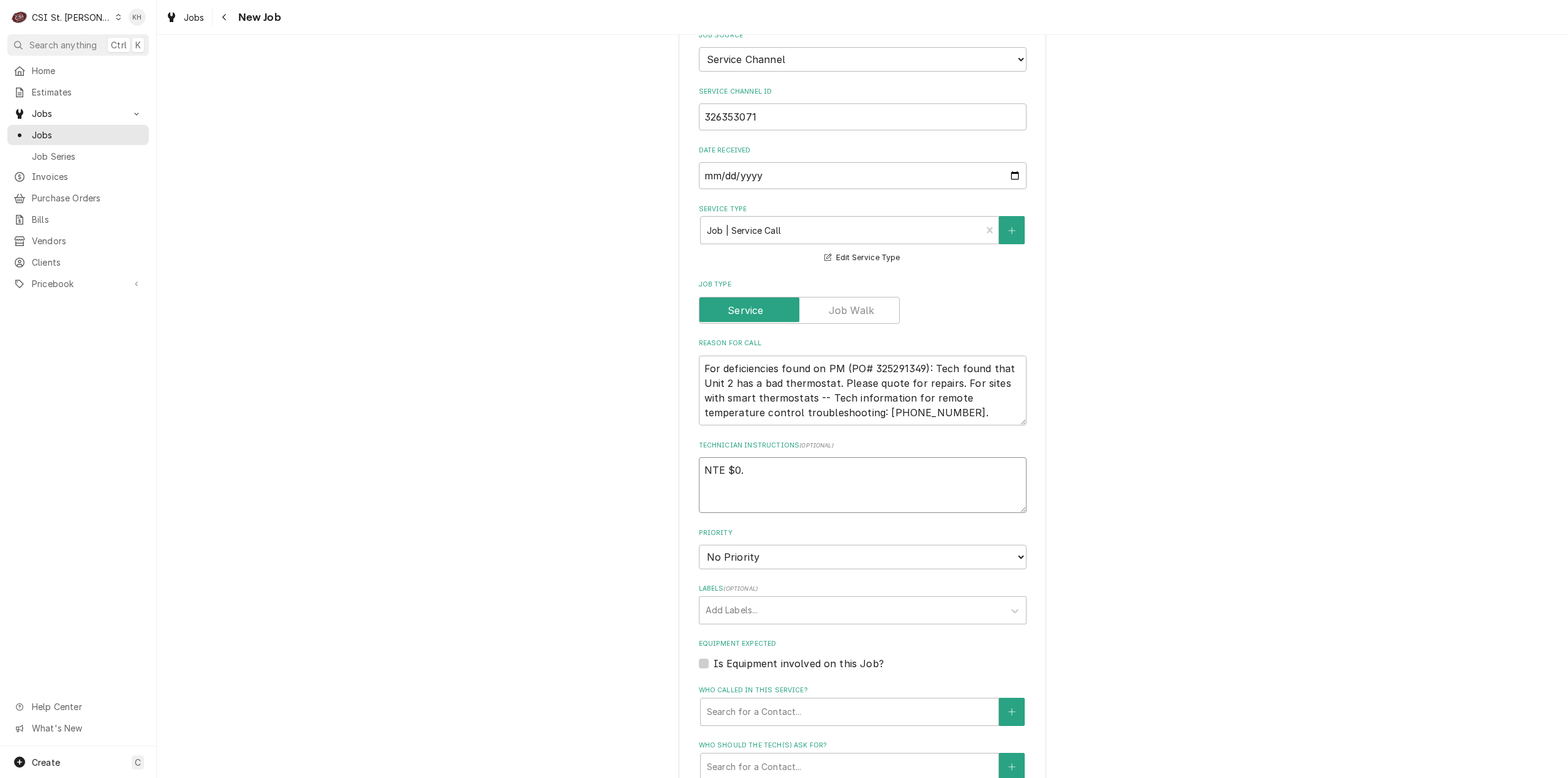
type textarea "NTE $0.0"
type textarea "x"
type textarea "NTE $0.00"
type textarea "x"
type textarea "NTE $0.00"
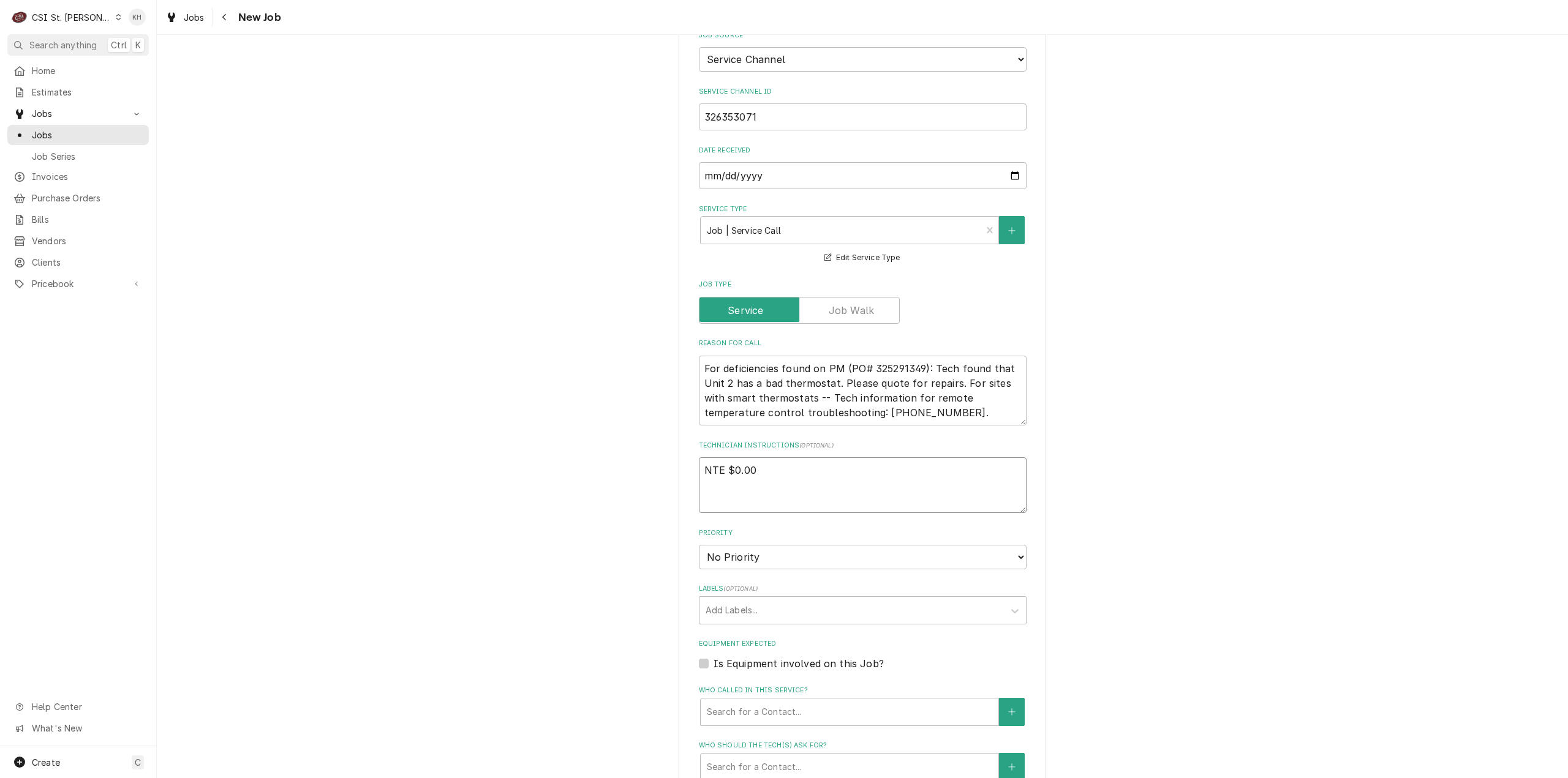
type textarea "x"
type textarea "NTE $0.00 -"
type textarea "x"
type textarea "NTE $0.00 -"
type textarea "x"
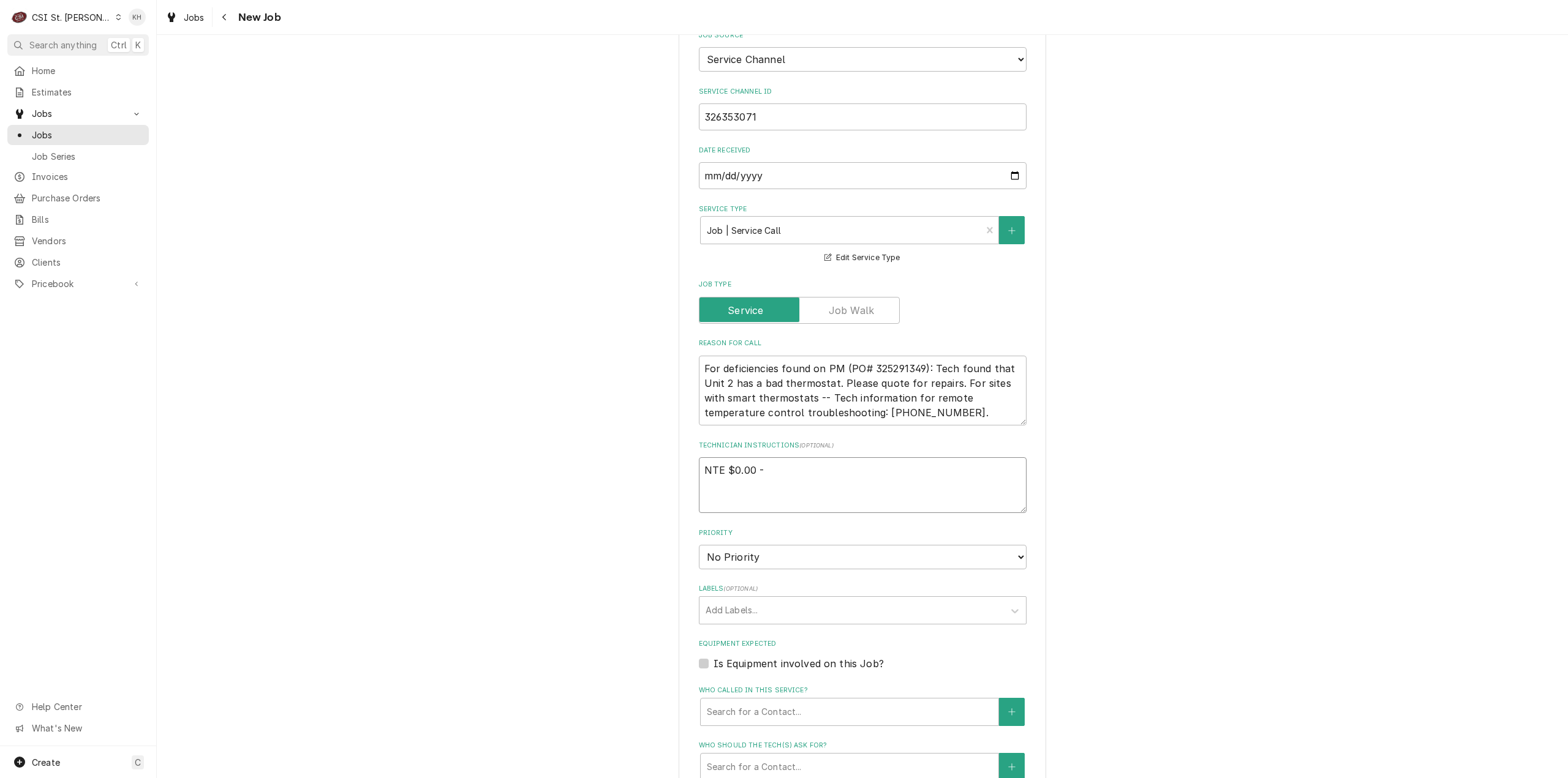
type textarea "NTE $0.00 - Q"
type textarea "x"
type textarea "NTE $0.00 - Quo"
type textarea "x"
type textarea "NTE $0.00 - Quot"
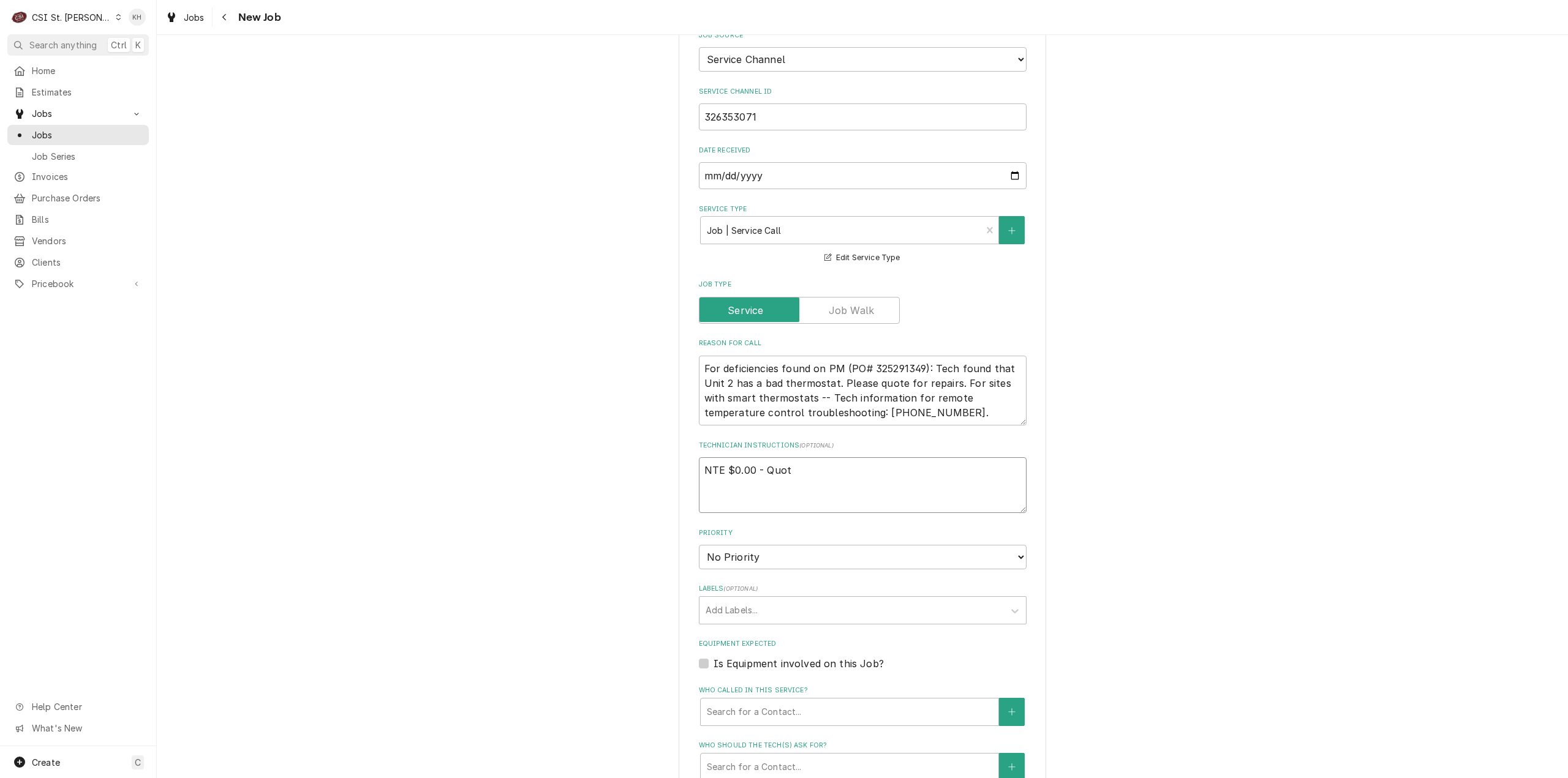
type textarea "x"
type textarea "NTE $0.00 - Quote"
type textarea "x"
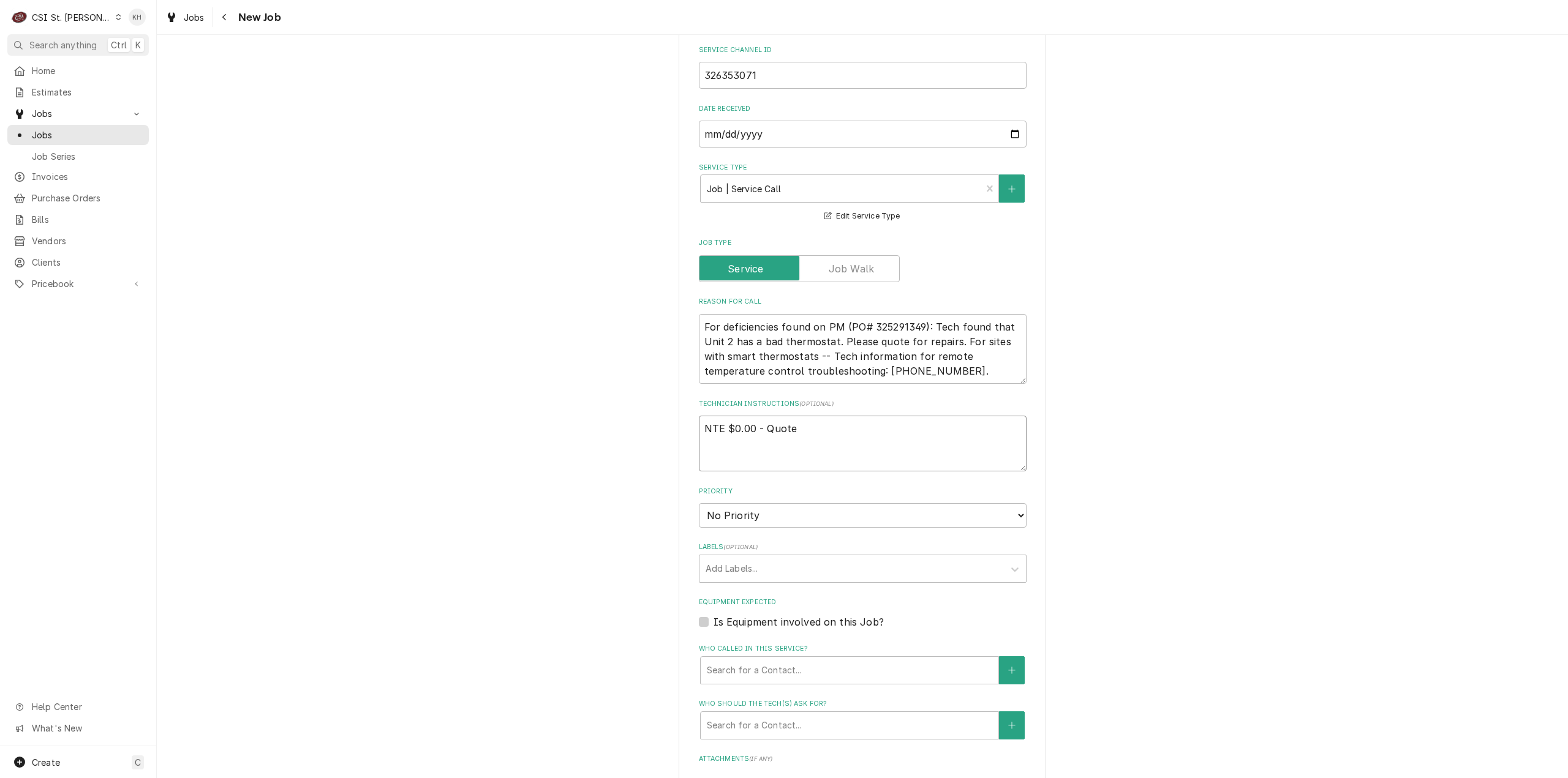
scroll to position [551, 0]
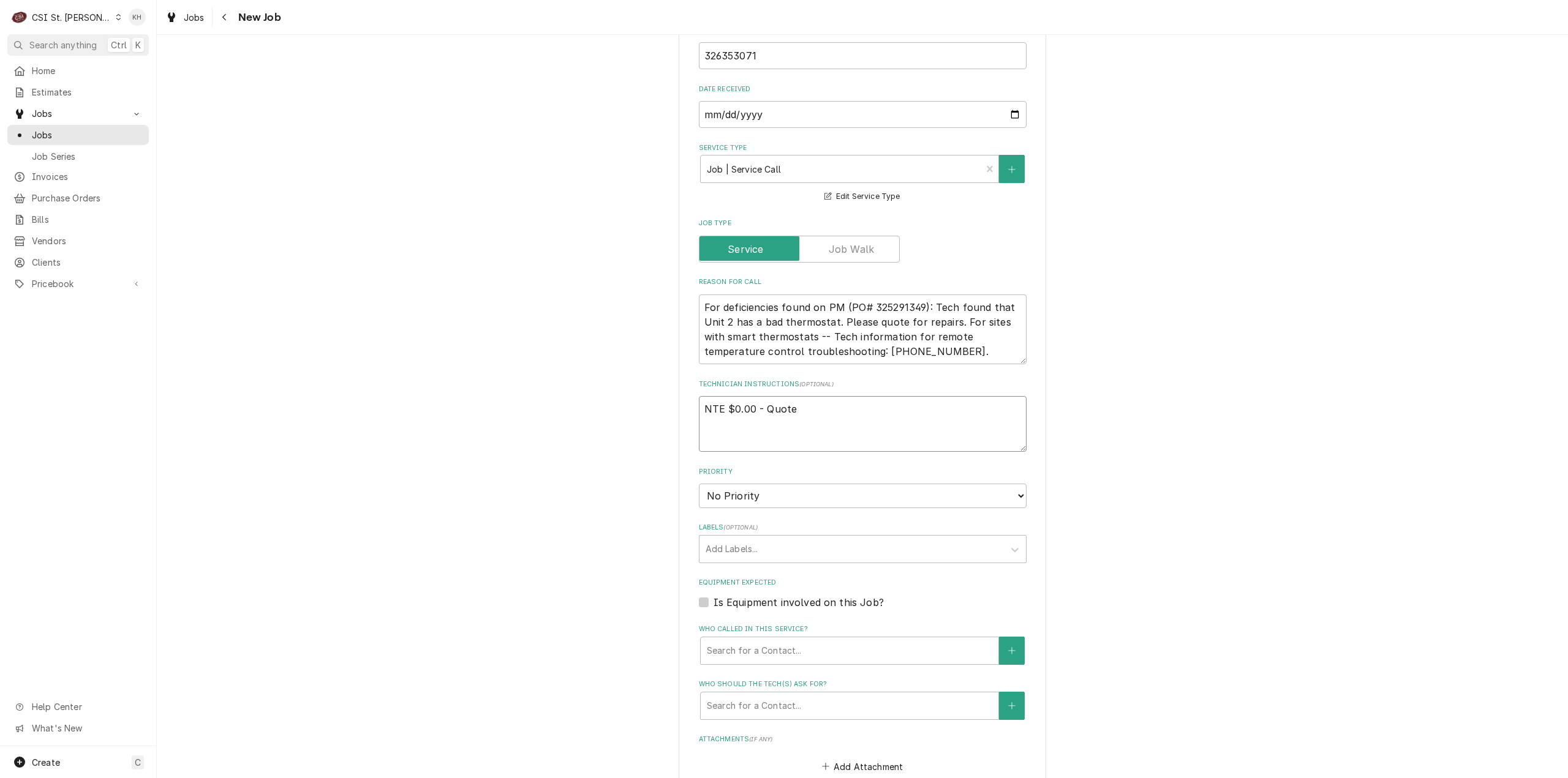
type textarea "NTE $0.00 - Quote"
click at [778, 484] on select "No Priority Urgent High Medium Low" at bounding box center [863, 496] width 327 height 25
select select "4"
click at [699, 484] on select "No Priority Urgent High Medium Low" at bounding box center [863, 496] width 327 height 25
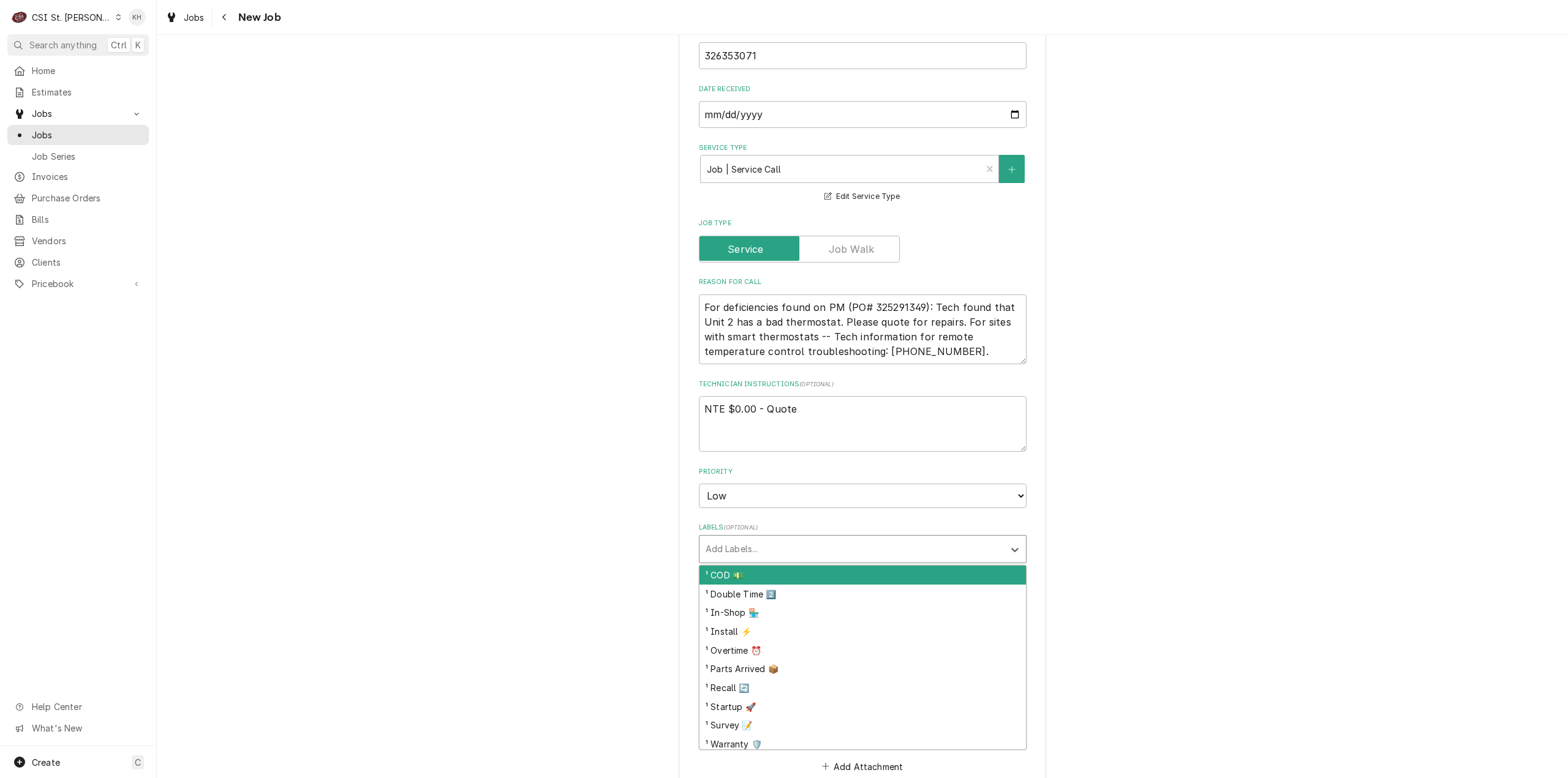
click at [749, 538] on div "Labels" at bounding box center [852, 549] width 292 height 22
type textarea "x"
type input "quote"
type textarea "x"
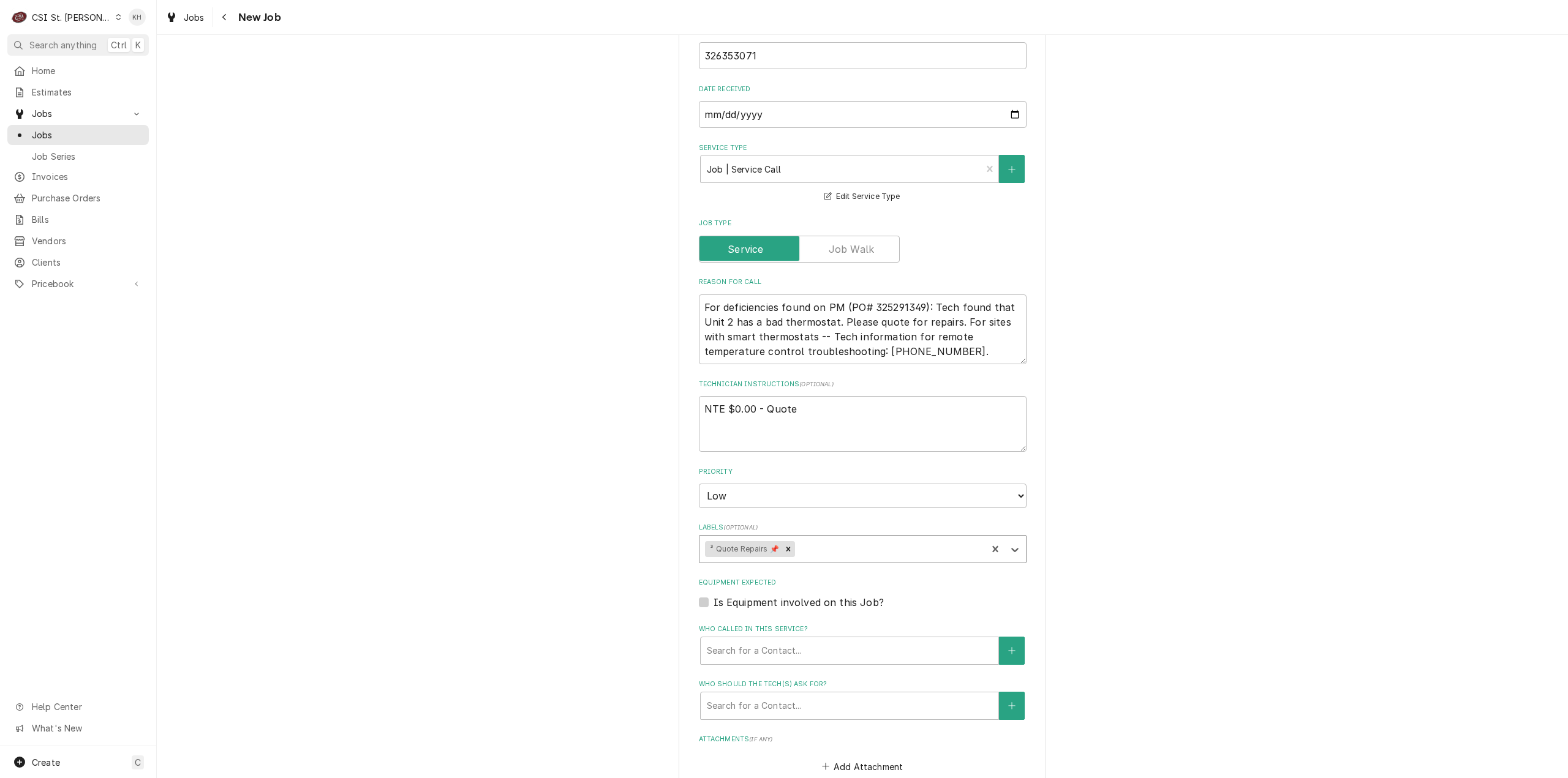
type textarea "x"
type input "hv"
type textarea "x"
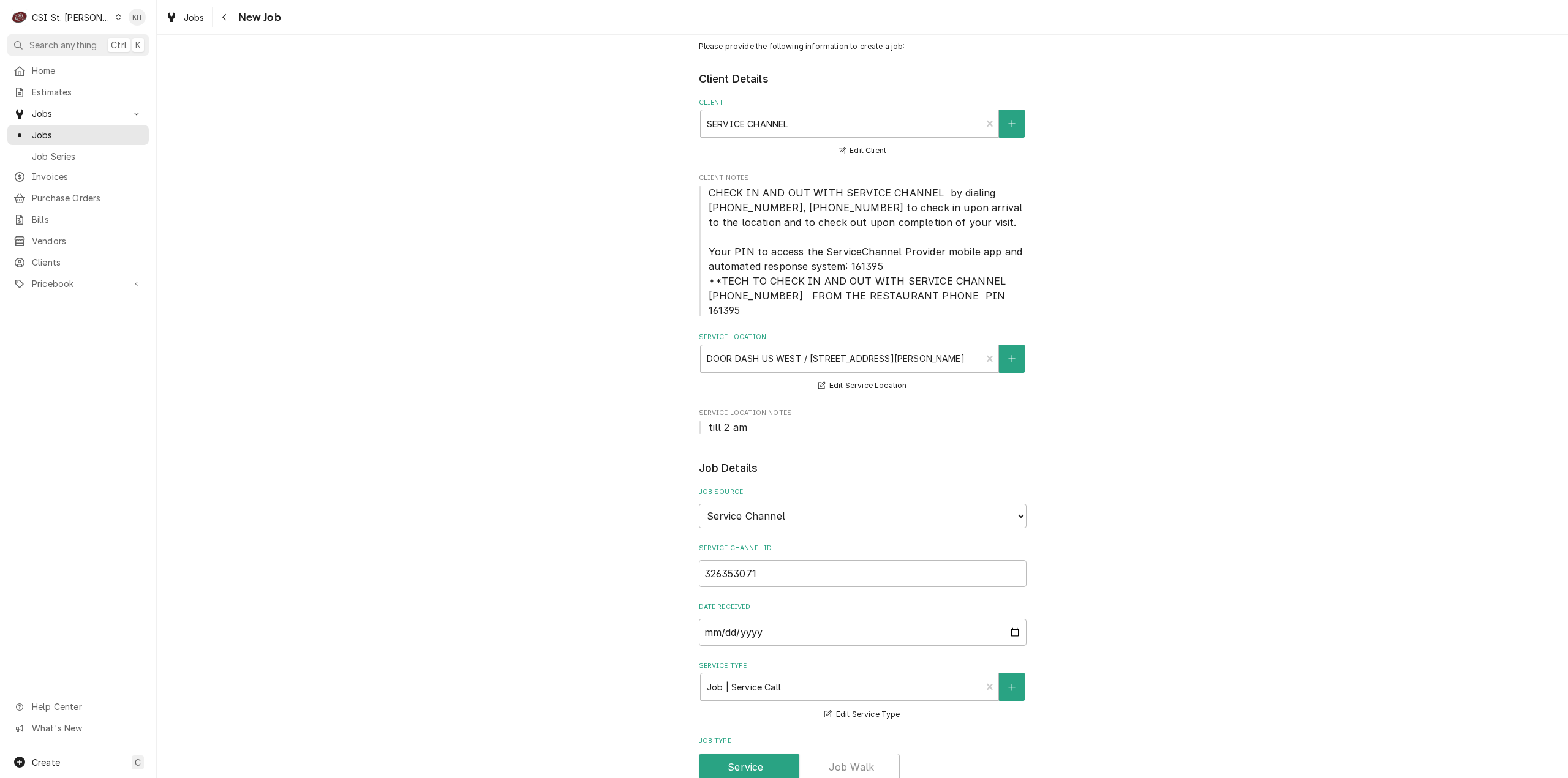
scroll to position [0, 0]
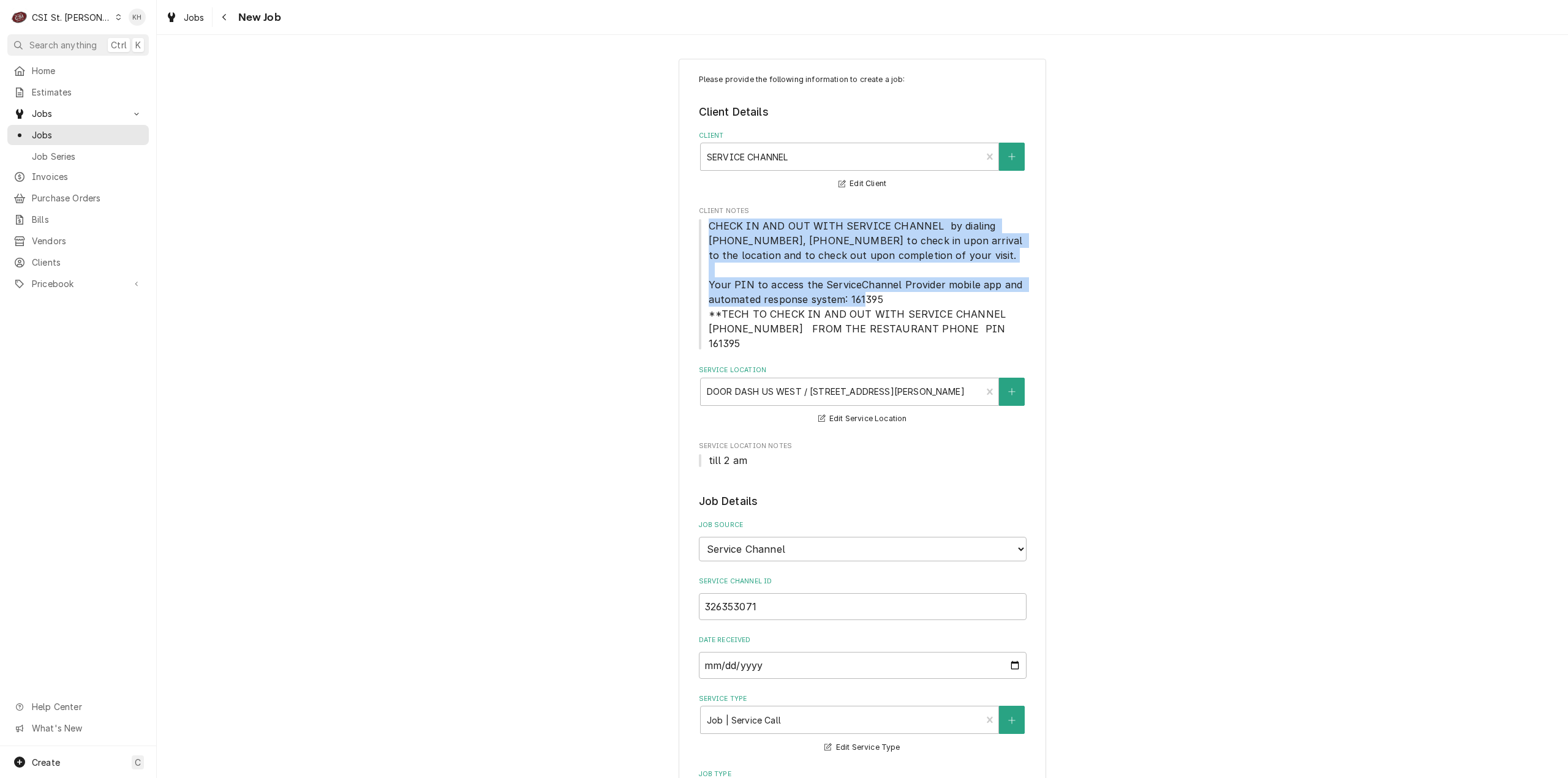
drag, startPoint x: 705, startPoint y: 225, endPoint x: 876, endPoint y: 302, distance: 187.5
click at [876, 302] on span "CHECK IN AND OUT WITH SERVICE CHANNEL by dialing 516-500-7776, 516-200-3363 to …" at bounding box center [867, 284] width 317 height 130
copy span "CHECK IN AND OUT WITH SERVICE CHANNEL by dialing 516-500-7776, 516-200-3363 to …"
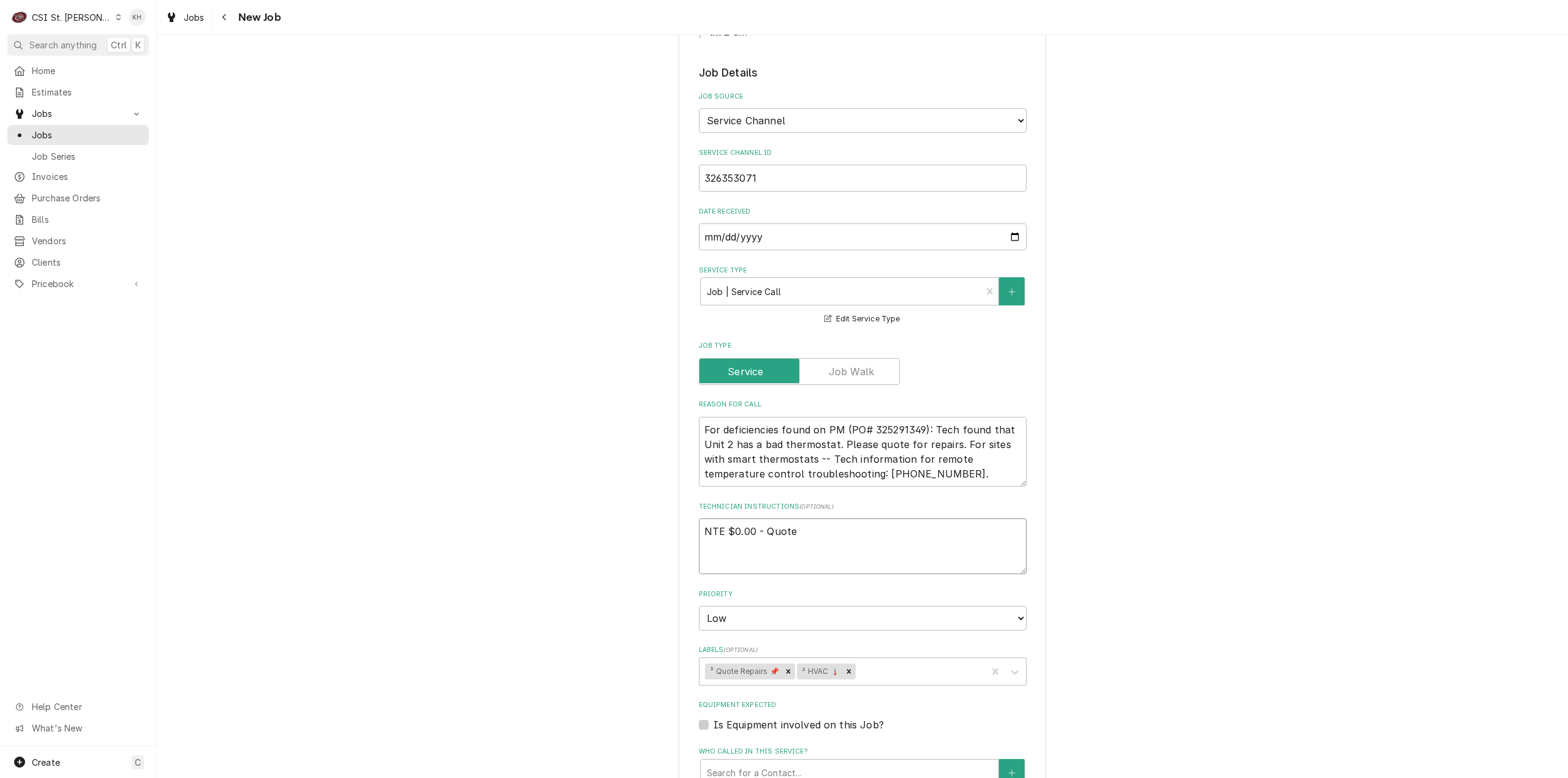
click at [762, 548] on textarea "NTE $0.00 - Quote" at bounding box center [863, 546] width 327 height 56
click at [801, 531] on textarea "NTE $0.00 - Quote" at bounding box center [863, 546] width 327 height 56
type textarea "x"
type textarea "NTE $0.00 - Quote"
type textarea "x"
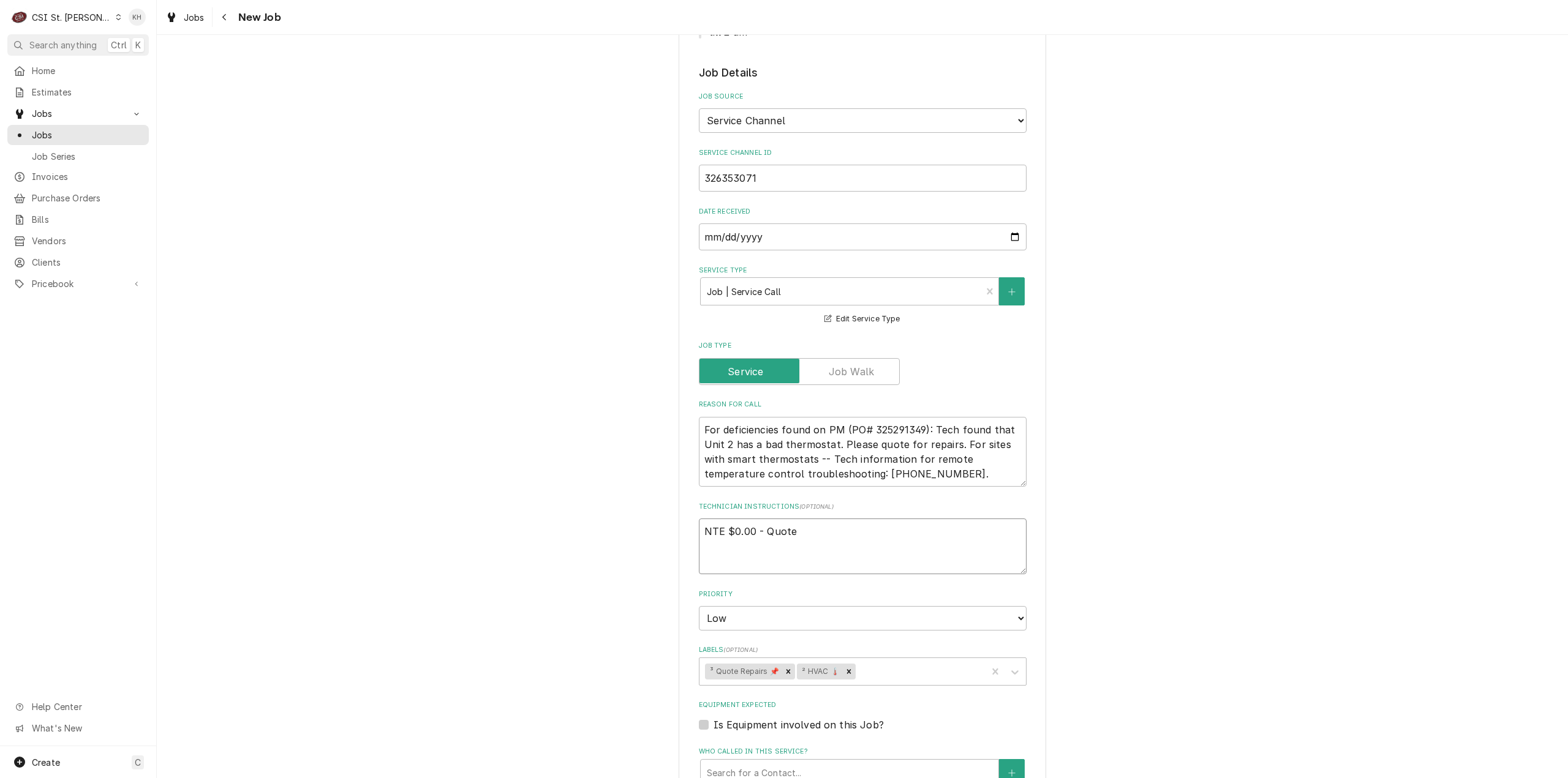
type textarea "NTE $0.00 - Quote"
paste textarea "CHECK IN AND OUT WITH SERVICE CHANNEL by dialing 516-500-7776, 516-200-3363 to …"
type textarea "x"
type textarea "NTE $0.00 - Quote CHECK IN AND OUT WITH SERVICE CHANNEL by dialing 516-500-7776…"
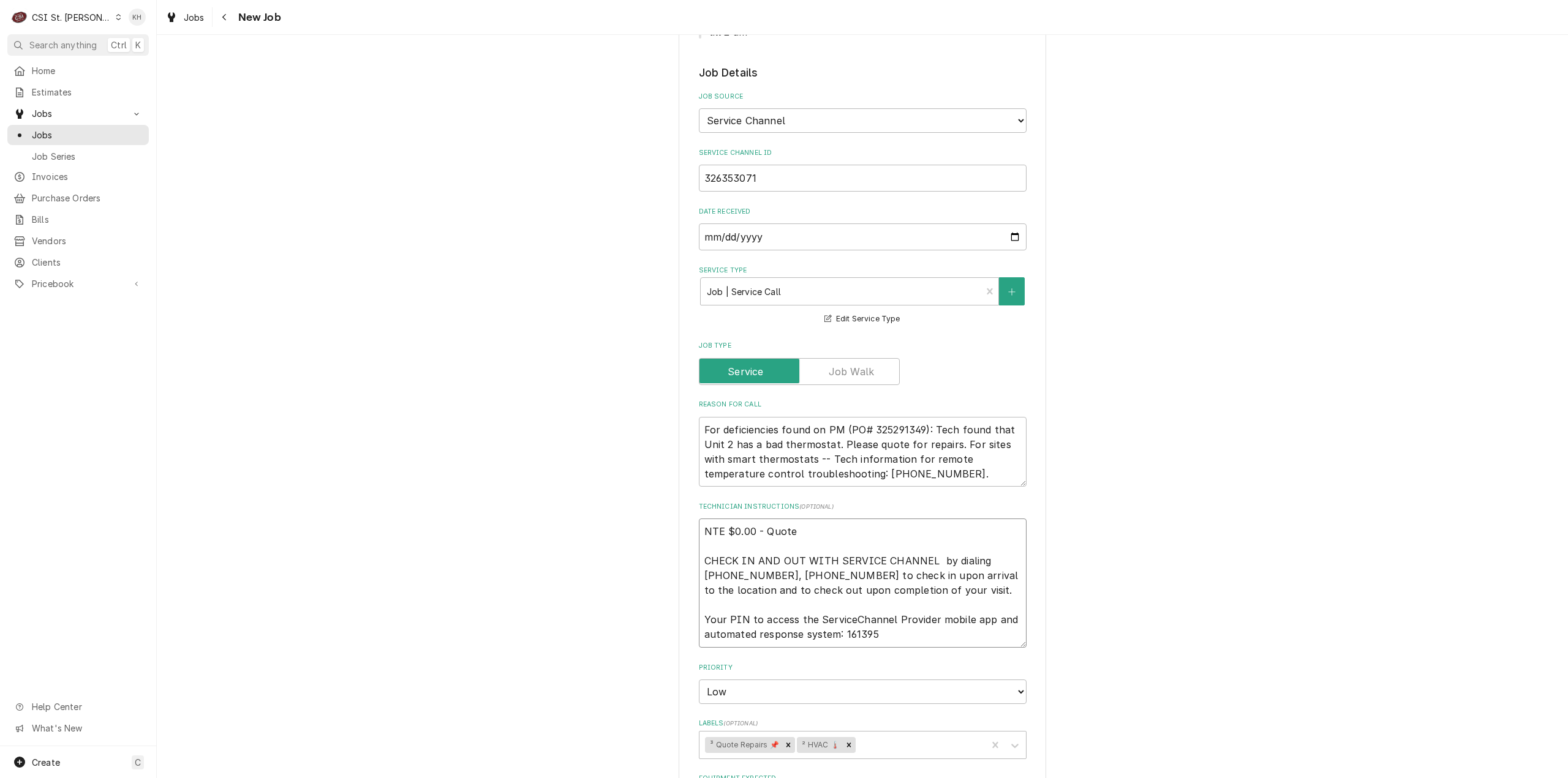
click at [751, 593] on textarea "NTE $0.00 - Quote CHECK IN AND OUT WITH SERVICE CHANNEL by dialing 516-500-7776…" at bounding box center [863, 583] width 327 height 129
type textarea "x"
type textarea "NTE $0.00 - Quote CHECK IN AND OUT WITH SERVICE CHANNEL by dialing 516-500-7776…"
type textarea "x"
type textarea "NTE $0.00 - Quote CHECK IN AND OUT WITH SERVICE CHANNEL by dialing 516-500-7776…"
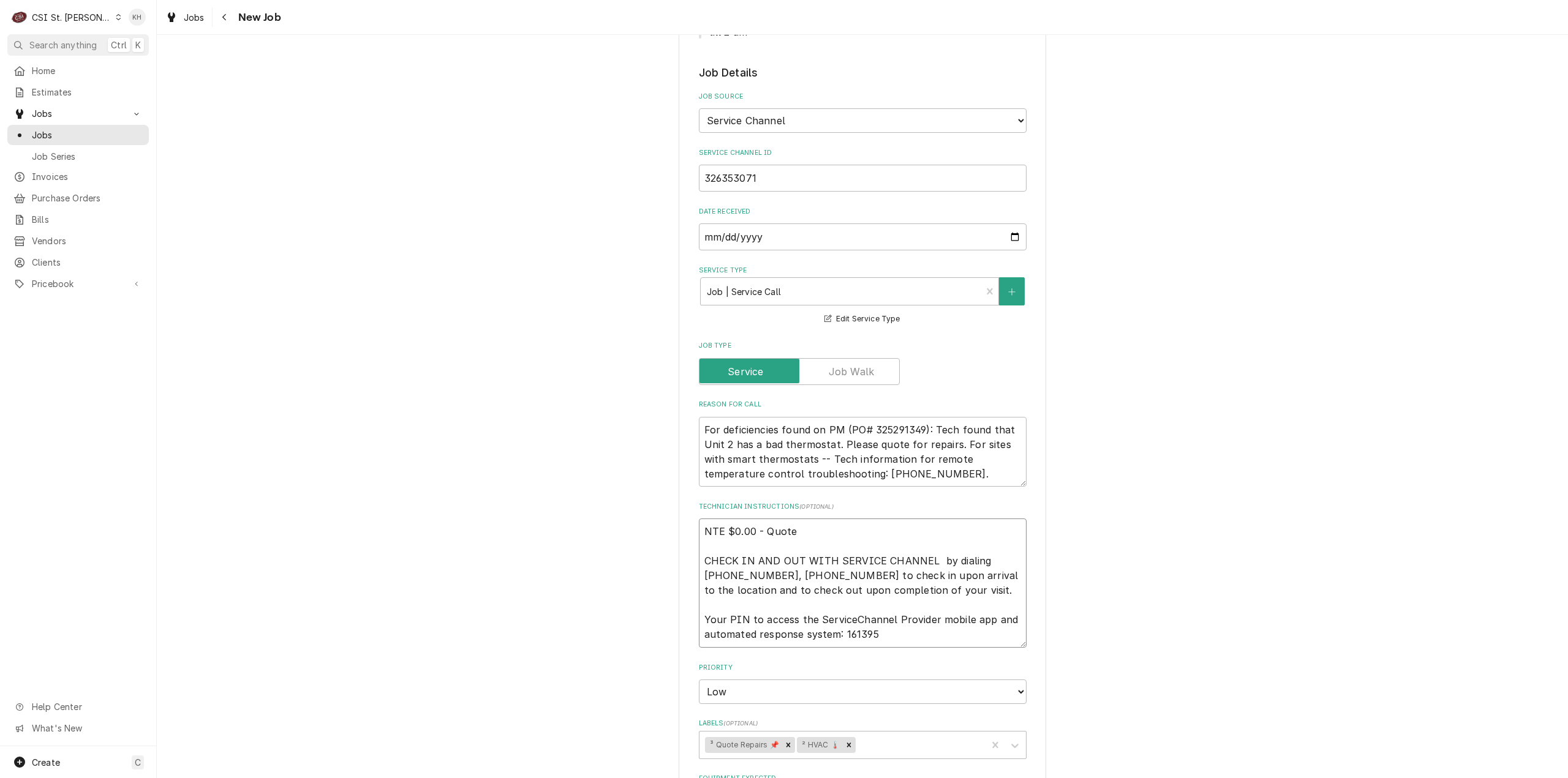
type textarea "x"
type textarea "NTE $0.00 - Quote CHECK IN AND OUT WITH SERVICE CHANNEL by dialing 516-500-7776…"
type textarea "x"
type textarea "NTE $0.00 - Quote R CHECK IN AND OUT WITH SERVICE CHANNEL by dialing 516-500-77…"
type textarea "x"
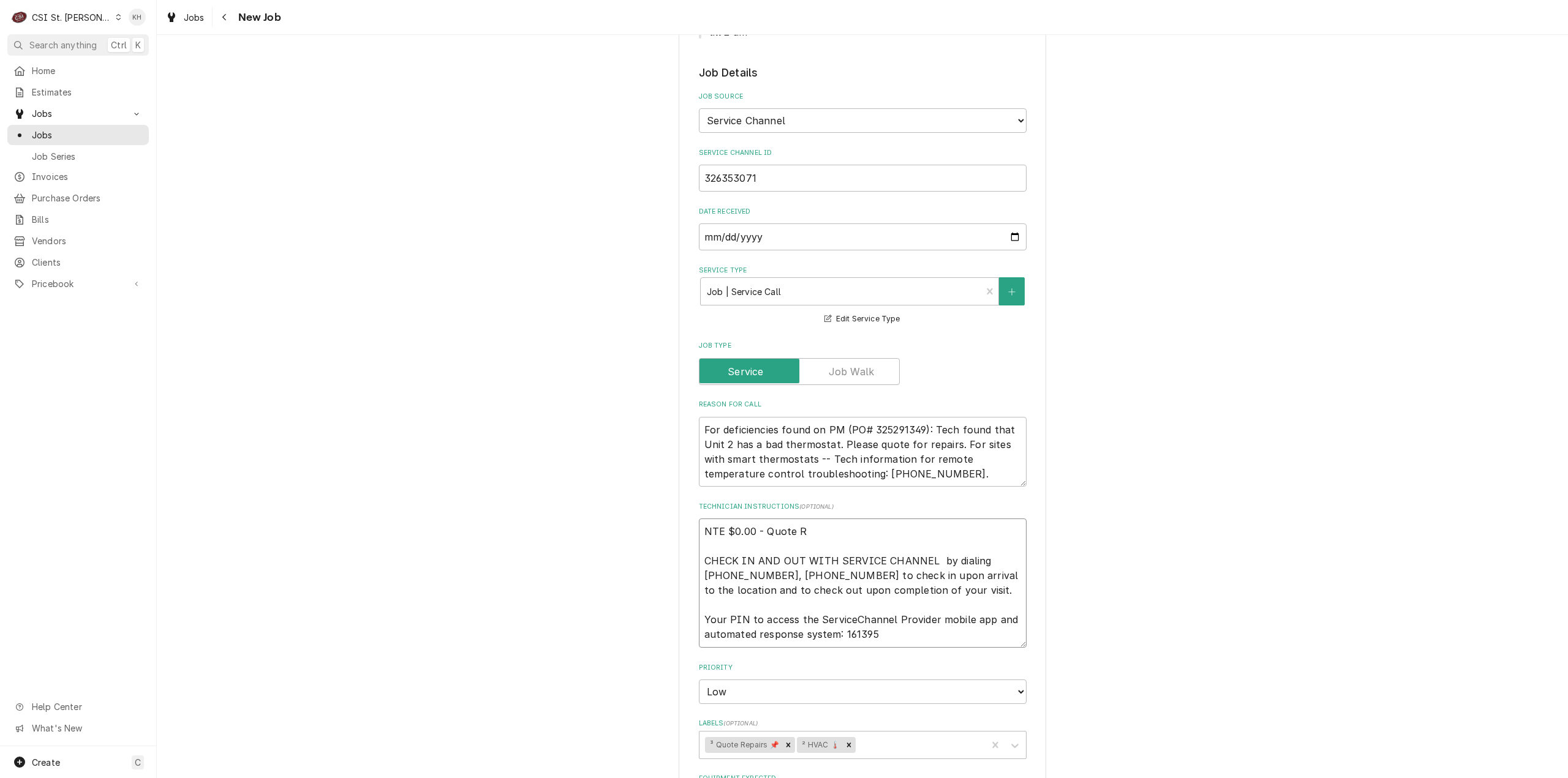
type textarea "NTE $0.00 - Quote Re CHECK IN AND OUT WITH SERVICE CHANNEL by dialing 516-500-7…"
type textarea "x"
type textarea "NTE $0.00 - Quote Req CHECK IN AND OUT WITH SERVICE CHANNEL by dialing 516-500-…"
type textarea "x"
type textarea "NTE $0.00 - Quote Requ CHECK IN AND OUT WITH SERVICE CHANNEL by dialing 516-500…"
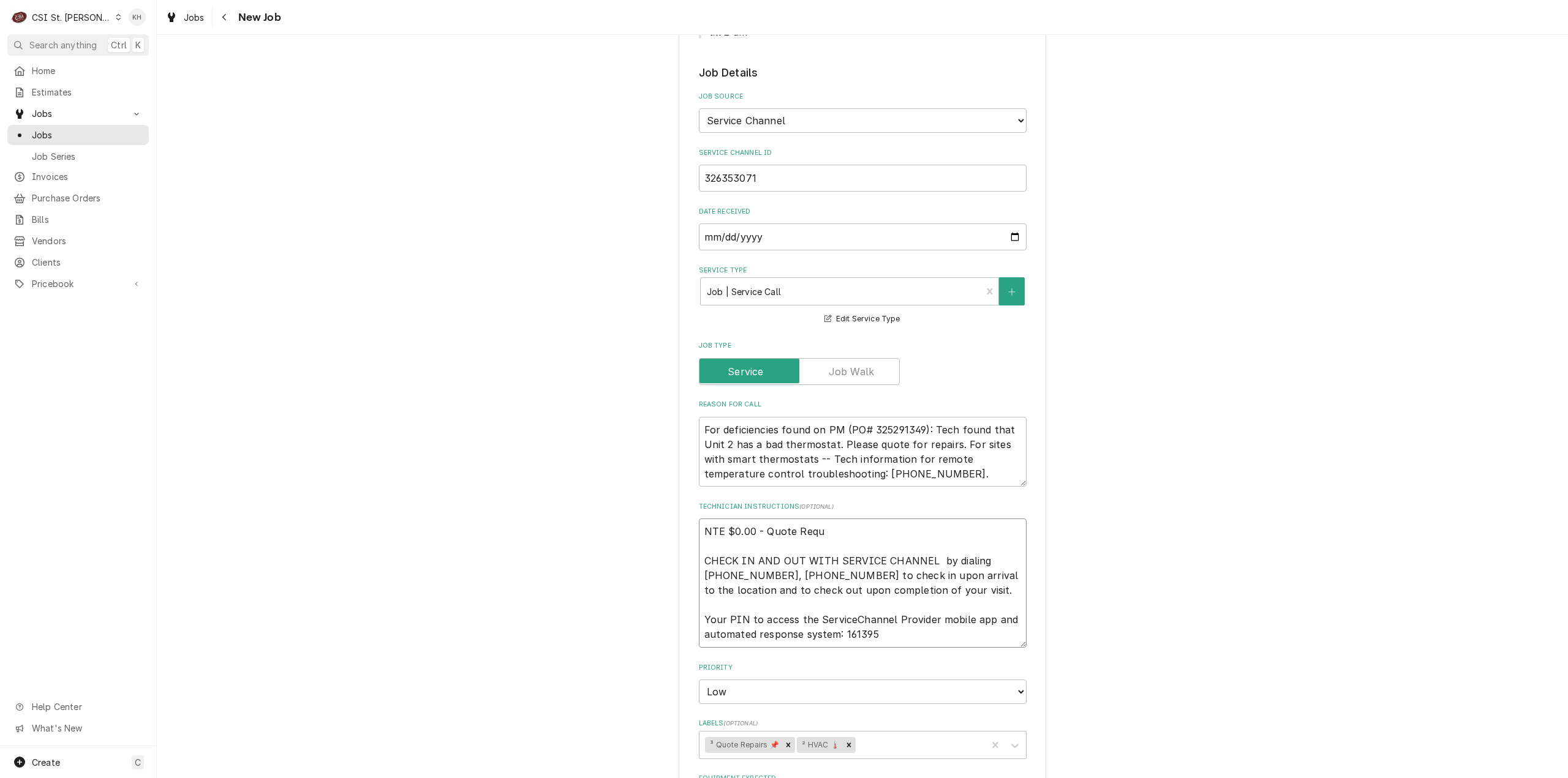
type textarea "x"
type textarea "NTE $0.00 - Quote Reque CHECK IN AND OUT WITH SERVICE CHANNEL by dialing 516-50…"
type textarea "x"
type textarea "NTE $0.00 - Quote Reques CHECK IN AND OUT WITH SERVICE CHANNEL by dialing 516-5…"
type textarea "x"
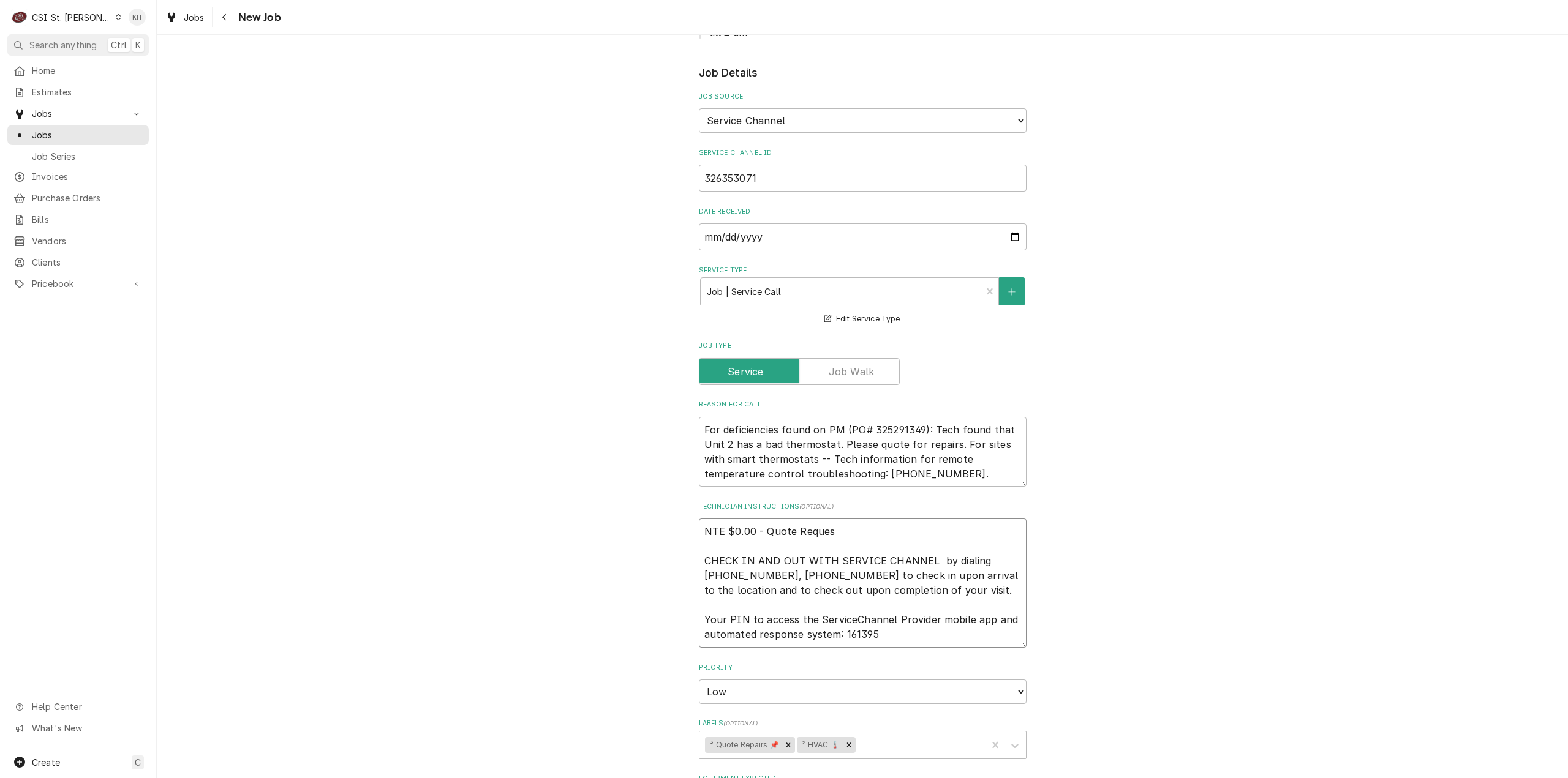
type textarea "NTE $0.00 - Quote Request CHECK IN AND OUT WITH SERVICE CHANNEL by dialing 516-…"
click at [784, 588] on textarea "NTE $0.00 - Quote Request CHECK IN AND OUT WITH SERVICE CHANNEL by dialing 516-…" at bounding box center [863, 583] width 327 height 129
type textarea "x"
type textarea "NTE $0.00 - Quote Request CHECK IN AND OUT WITH SERVICE CHANNEL by dialing 516-…"
type textarea "x"
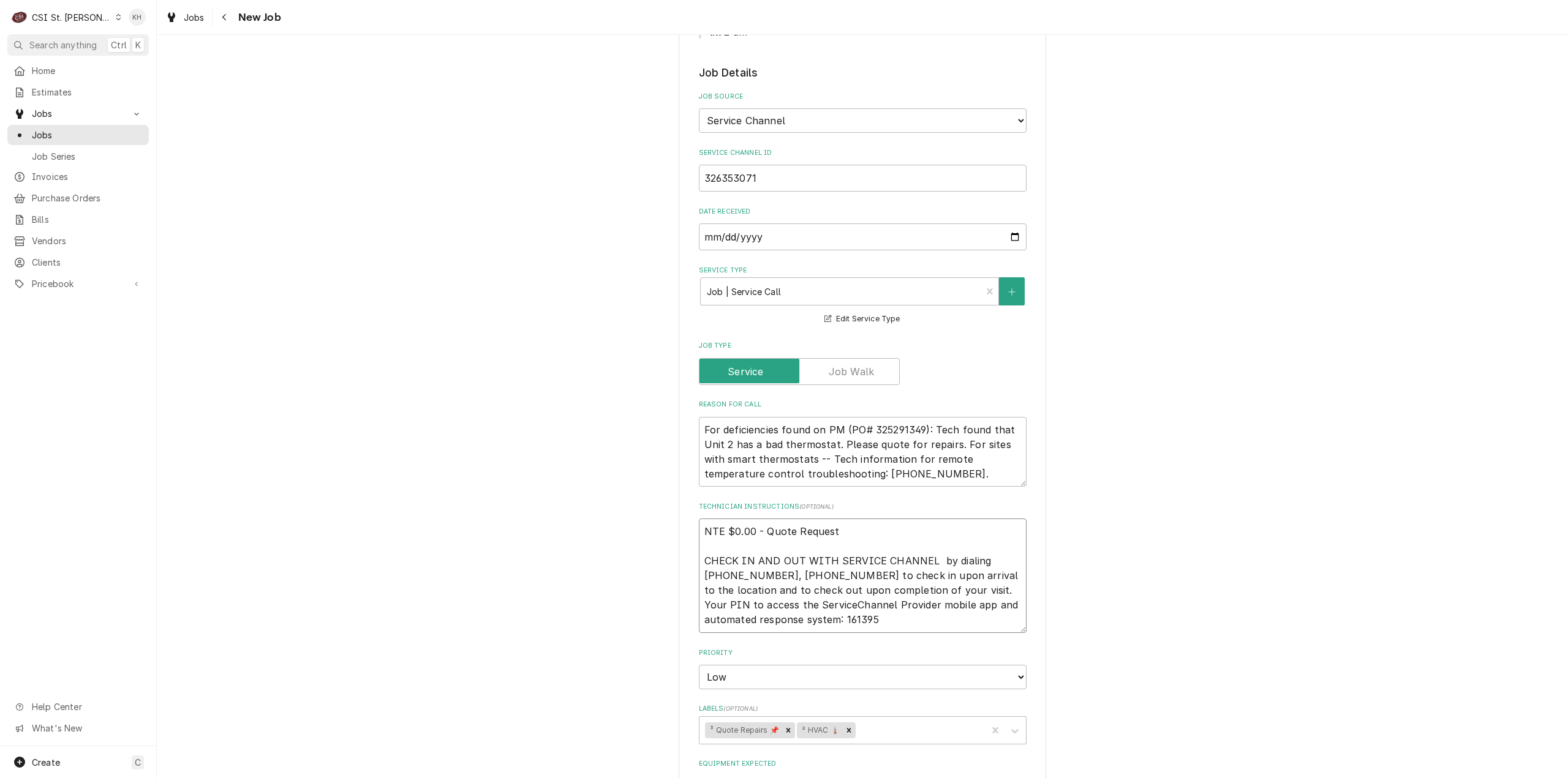
type textarea "NTE $0.00 - Quote Request CHECK IN AND OUT WITH SERVICE CHANNEL by dialing 516-…"
click at [906, 605] on textarea "NTE $0.00 - Quote Request CHECK IN AND OUT WITH SERVICE CHANNEL by dialing 516-…" at bounding box center [863, 575] width 327 height 114
type textarea "x"
type textarea "NTE $0.00 - Quote Request CHECK IN AND OUT WITH SERVICE CHANNEL by dialing 516-…"
type textarea "x"
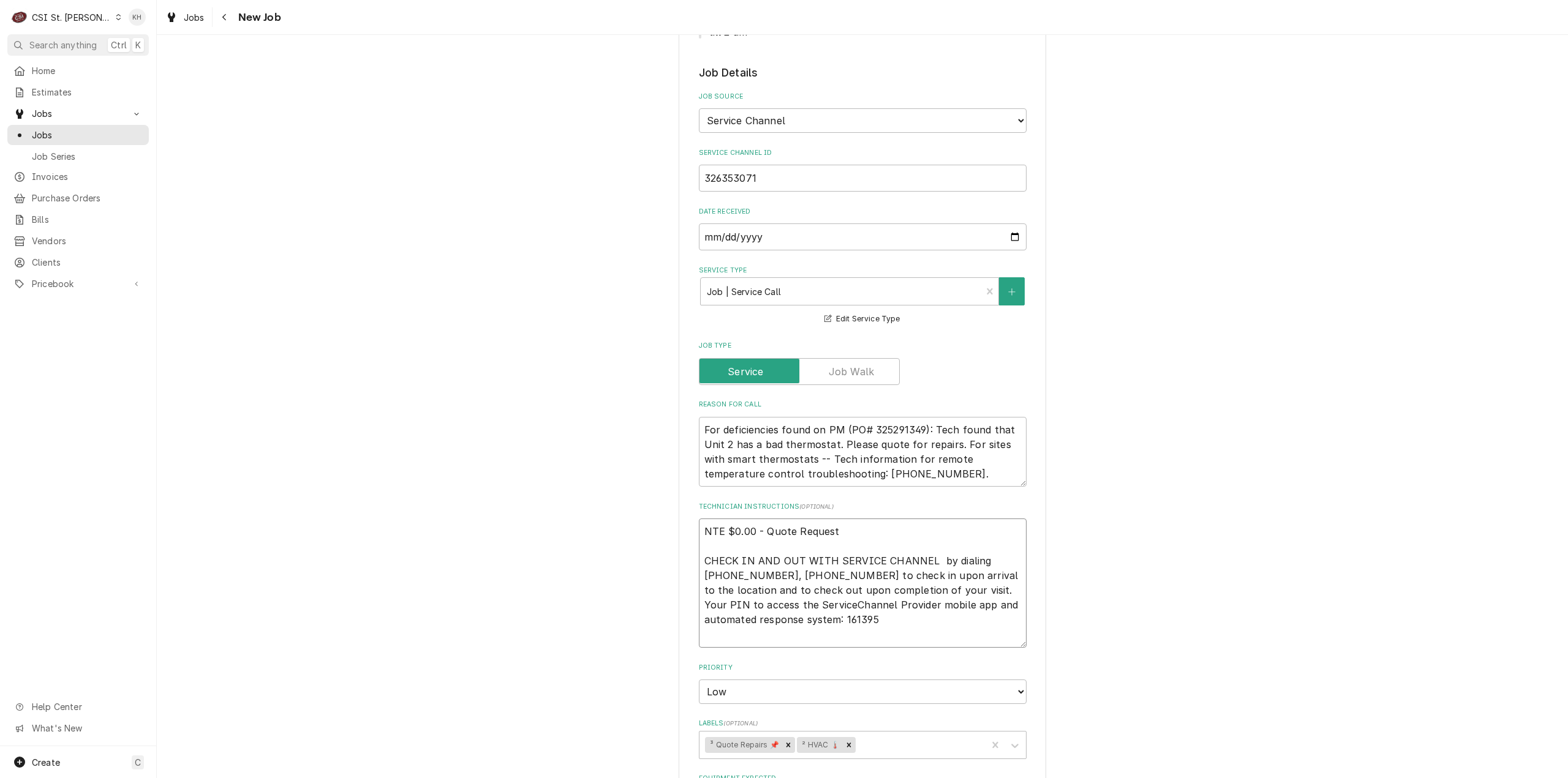
type textarea "NTE $0.00 - Quote Request CHECK IN AND OUT WITH SERVICE CHANNEL by dialing 516-…"
type textarea "x"
type textarea "NTE $0.00 - Quote Request CHECK IN AND OUT WITH SERVICE CHANNEL by dialing 516-…"
type textarea "x"
type textarea "NTE $0.00 - Quote Request CHECK IN AND OUT WITH SERVICE CHANNEL by dialing 516-…"
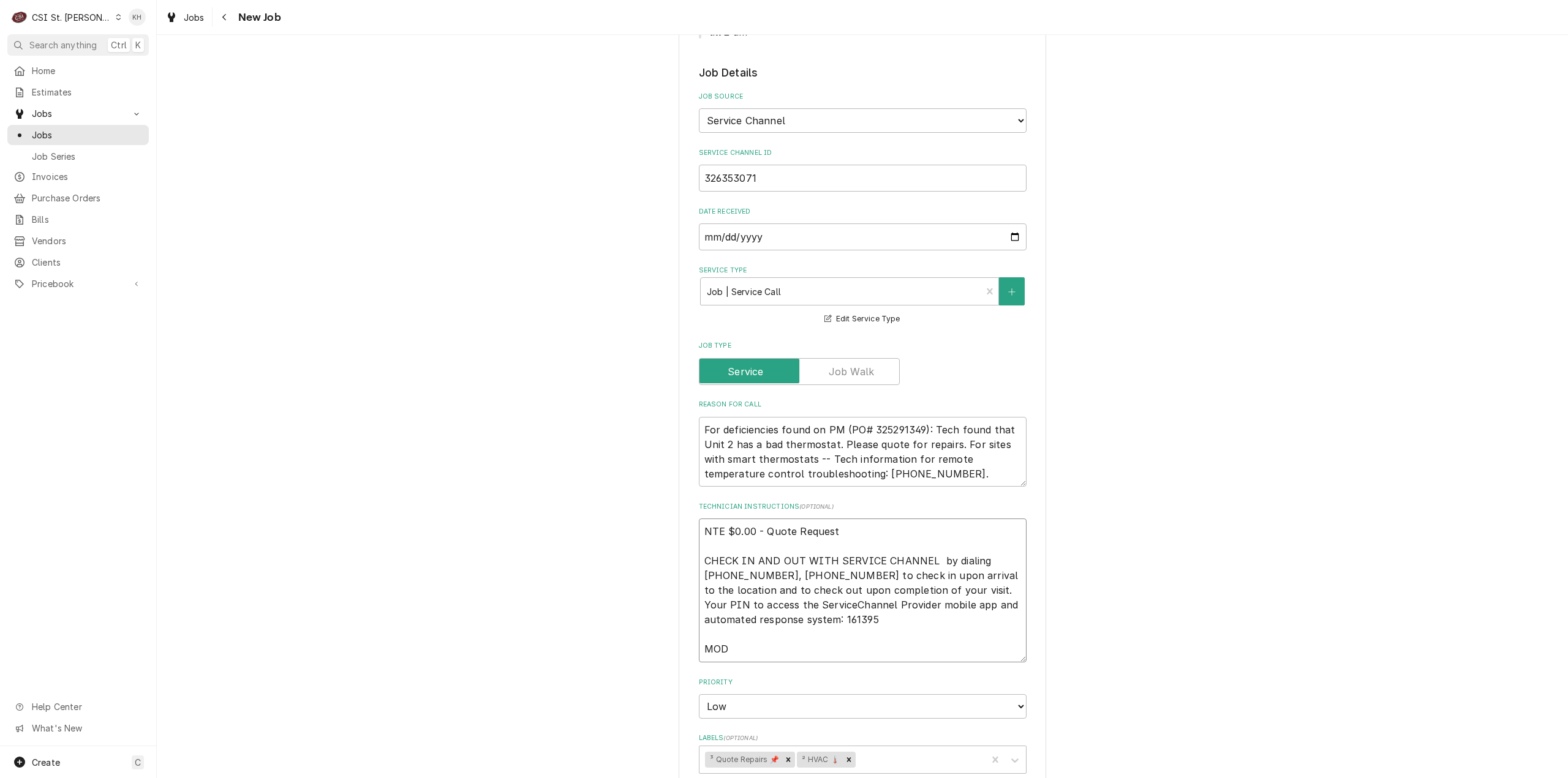
type textarea "x"
type textarea "NTE $0.00 - Quote Request CHECK IN AND OUT WITH SERVICE CHANNEL by dialing 516-…"
paste textarea "(628) 302-7167"
type textarea "x"
type textarea "NTE $0.00 - Quote Request CHECK IN AND OUT WITH SERVICE CHANNEL by dialing 516-…"
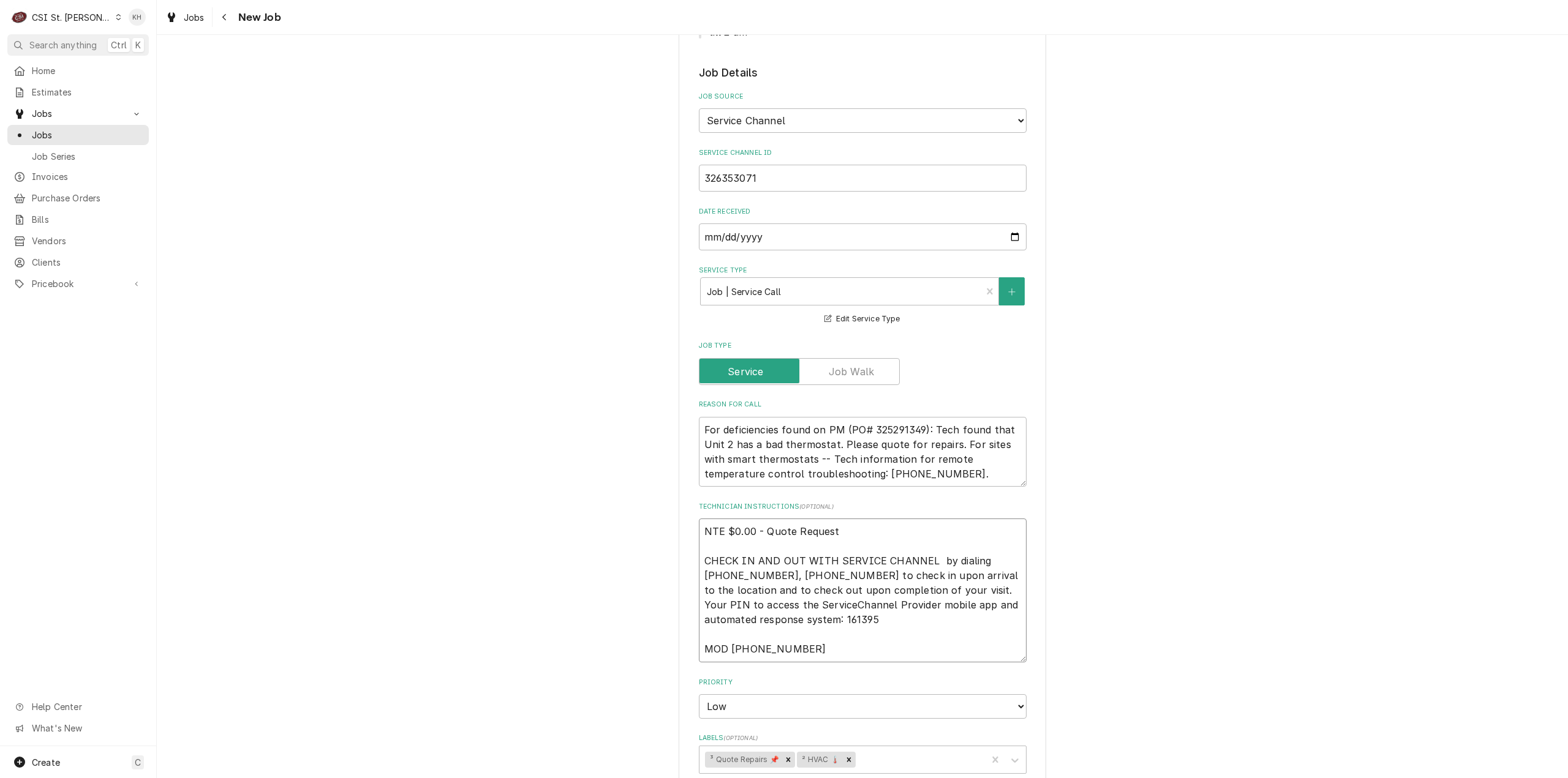
type textarea "x"
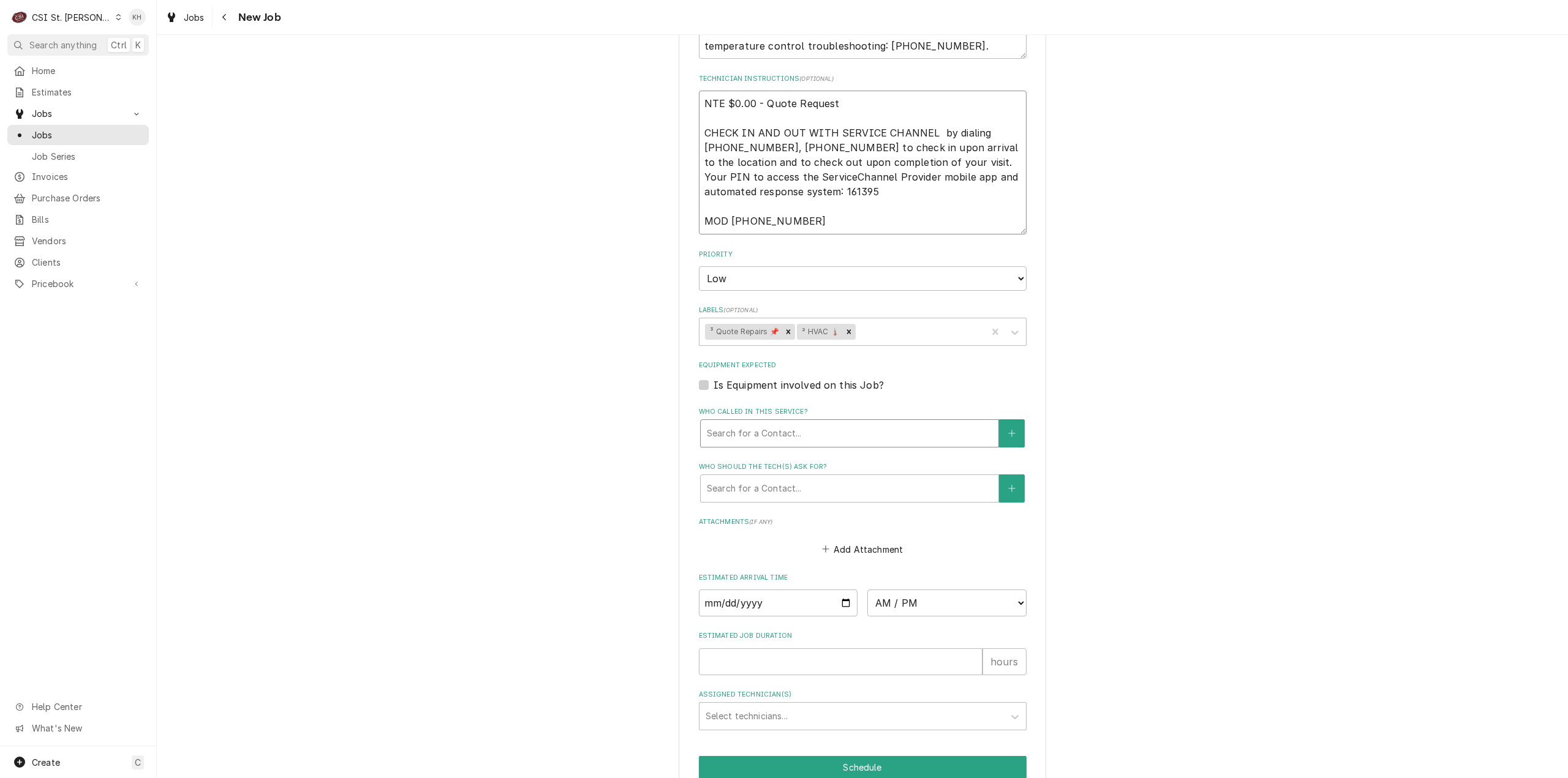
scroll to position [857, 0]
type textarea "NTE $0.00 - Quote Request CHECK IN AND OUT WITH SERVICE CHANNEL by dialing 516-…"
click at [794, 648] on input "Estimated Job Duration" at bounding box center [841, 661] width 284 height 27
type textarea "x"
type input "2"
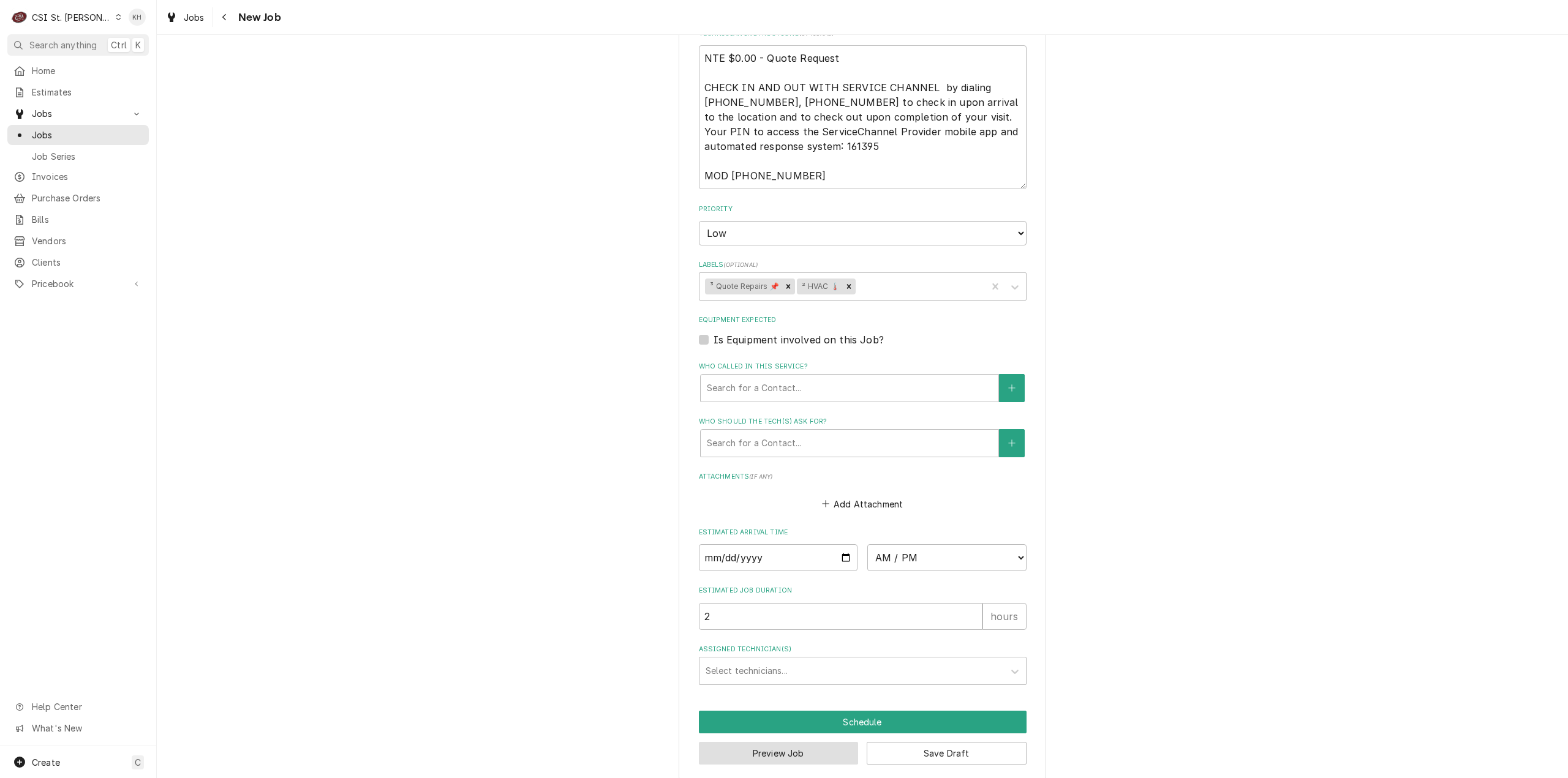
click at [780, 742] on button "Preview Job" at bounding box center [779, 753] width 160 height 23
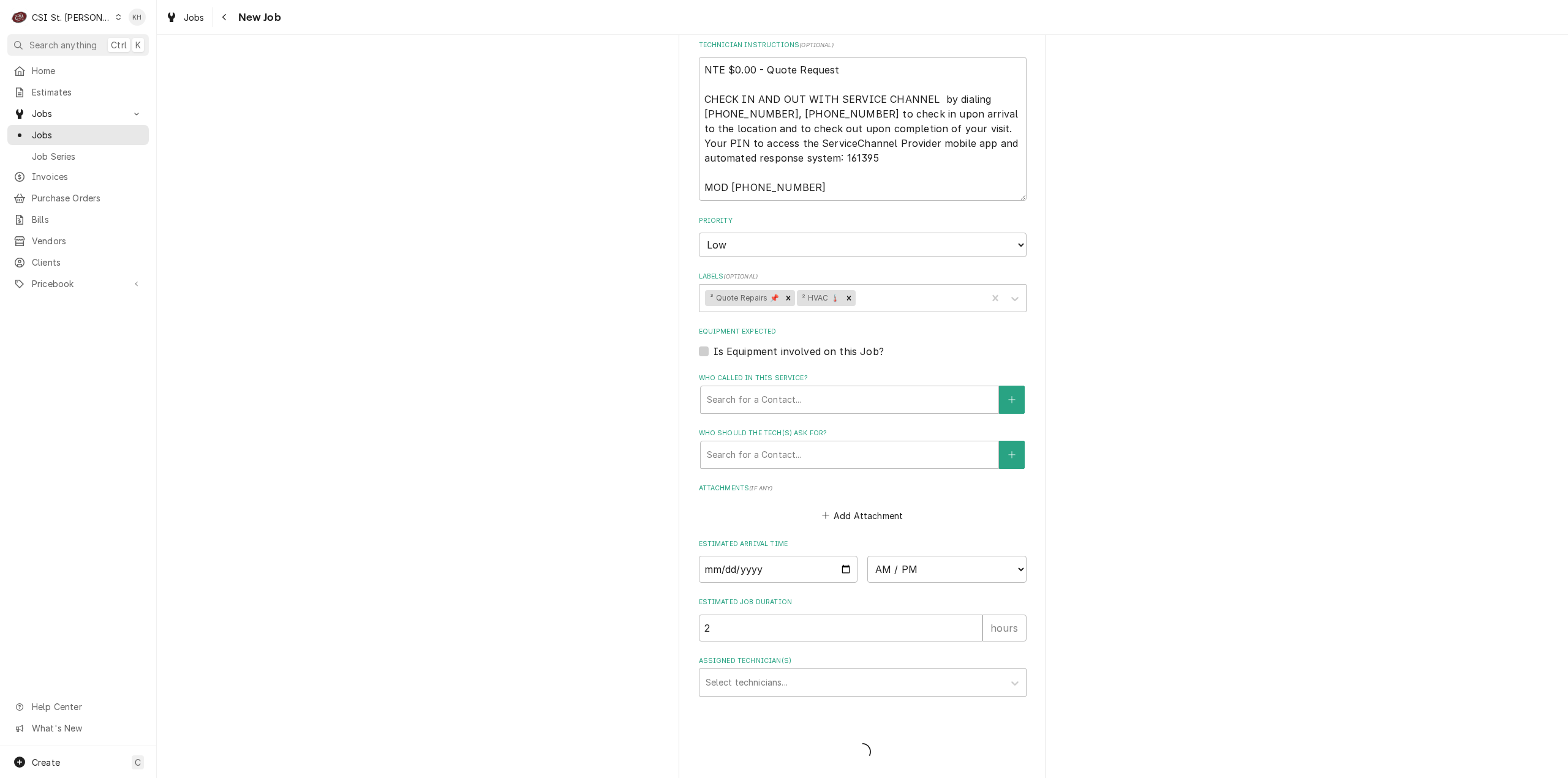
type textarea "x"
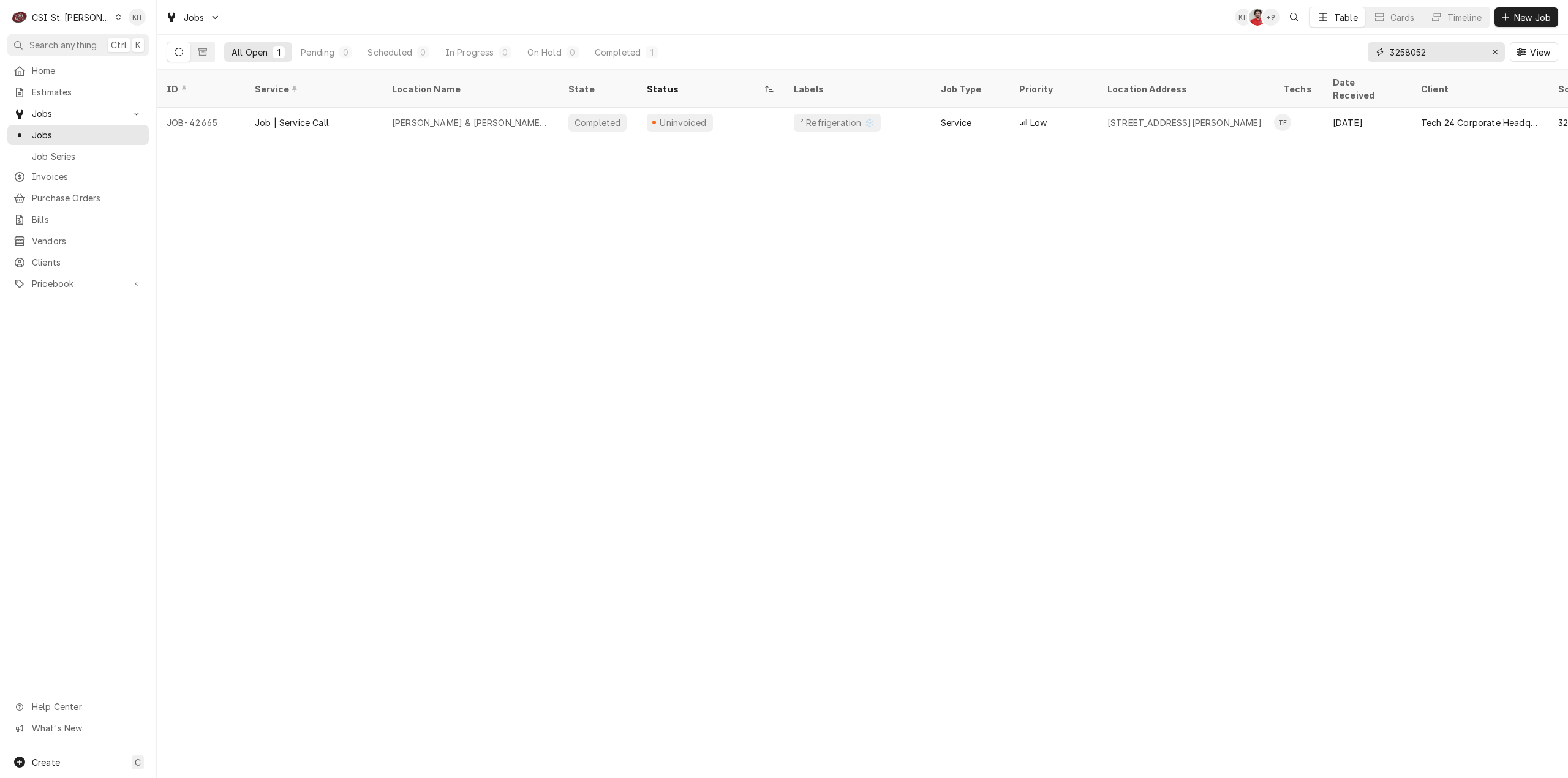
drag, startPoint x: 1462, startPoint y: 51, endPoint x: 1317, endPoint y: 51, distance: 145.0
click at [1317, 51] on div "All Open 1 Pending 0 Scheduled 0 In Progress 0 On Hold 0 Completed 1 3258052 Vi…" at bounding box center [862, 52] width 1392 height 34
paste input "291349"
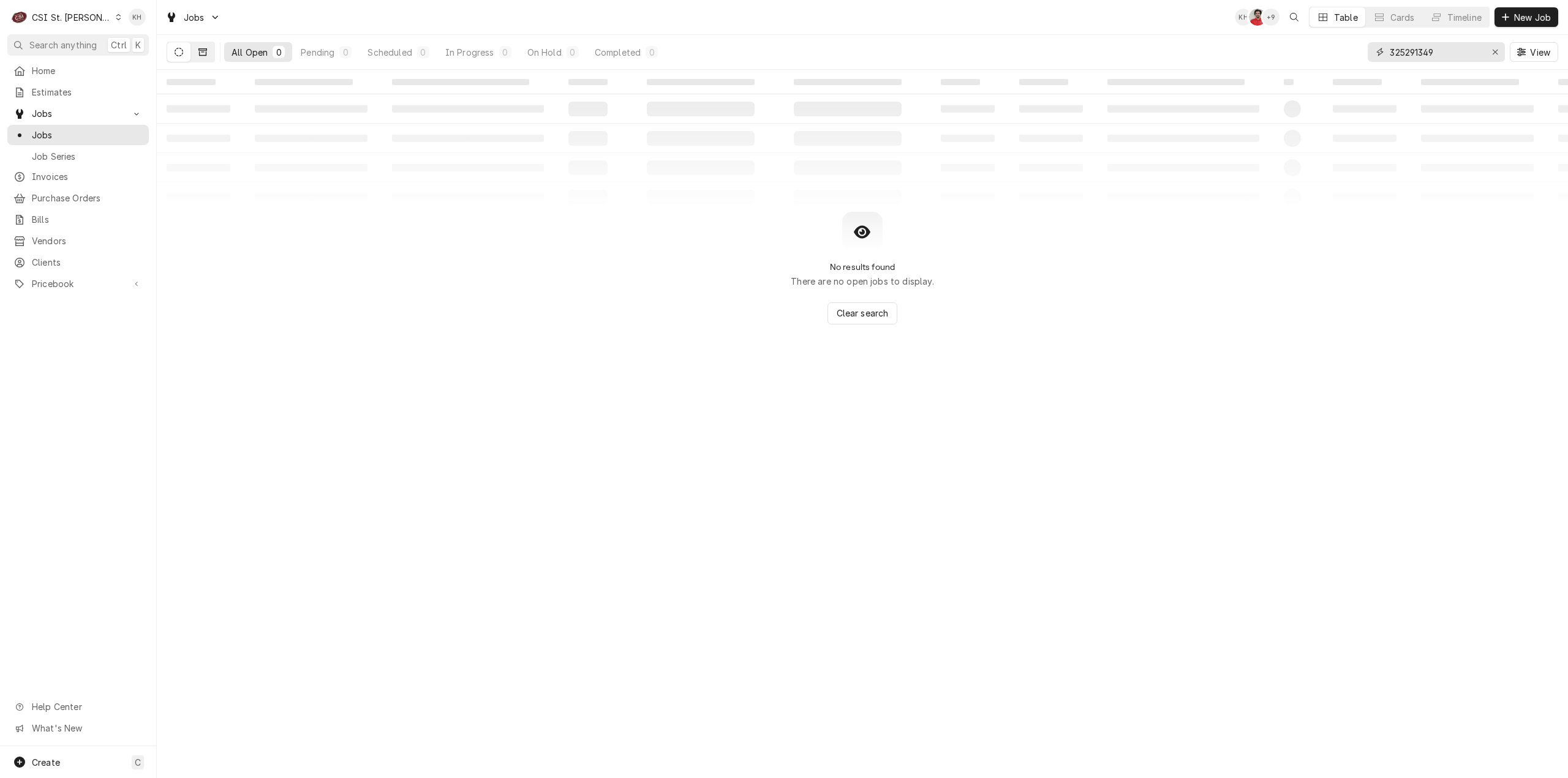
type input "325291349"
click at [205, 59] on button "Dynamic Content Wrapper" at bounding box center [203, 52] width 23 height 20
